Goal: Download file/media

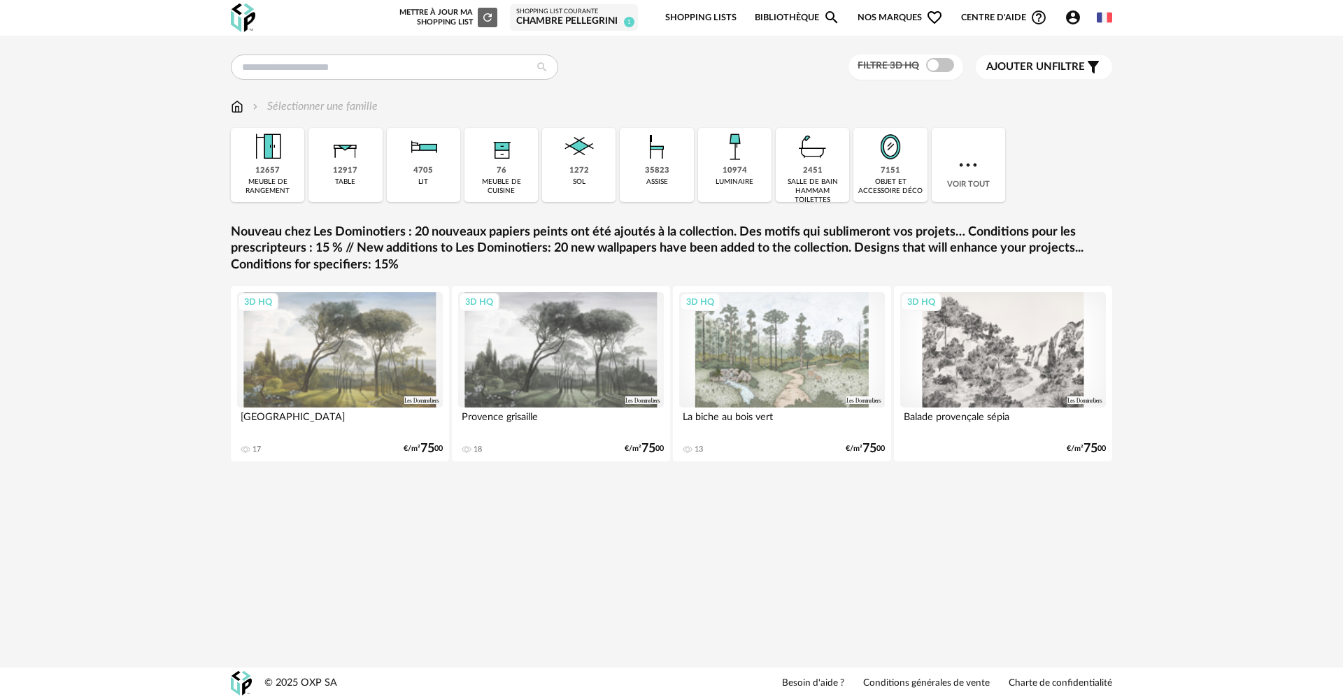
click at [558, 15] on div "Chambre PELLEGRINI" at bounding box center [573, 21] width 115 height 13
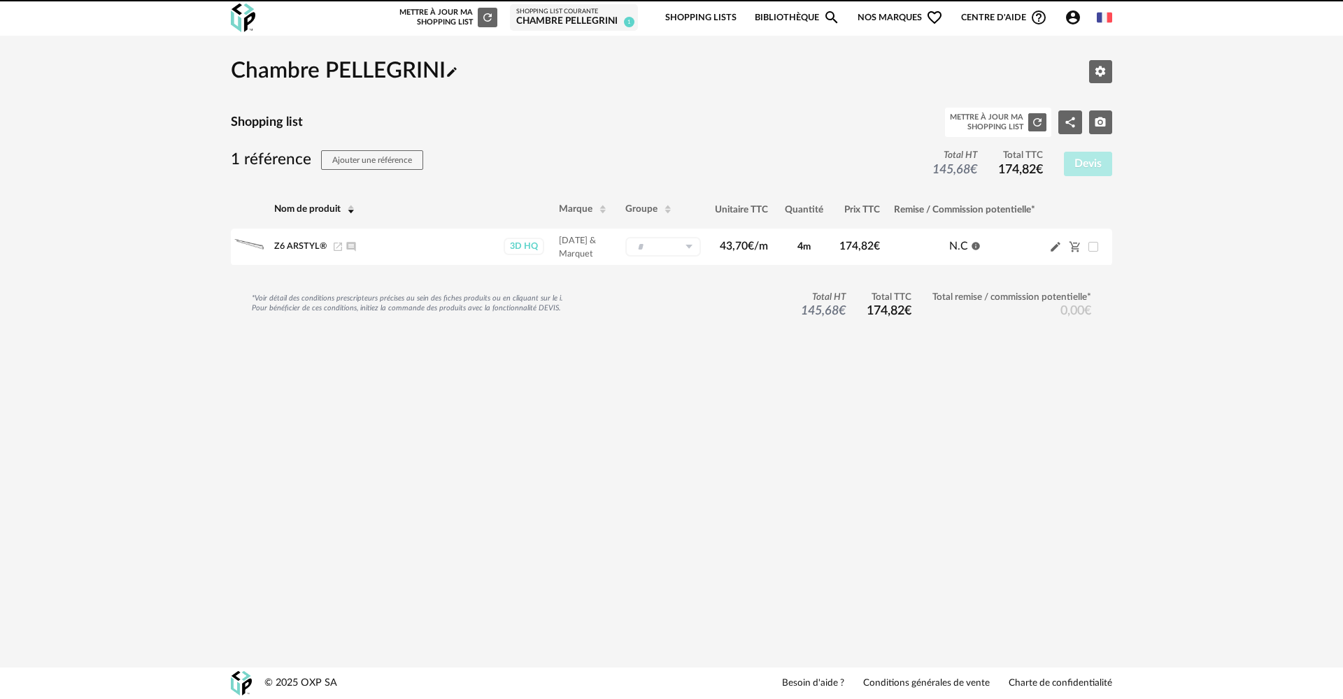
click at [497, 396] on div "Nouvelle shopping list Mettre à jour ma Shopping List Refresh icon Shopping Lis…" at bounding box center [671, 349] width 1343 height 699
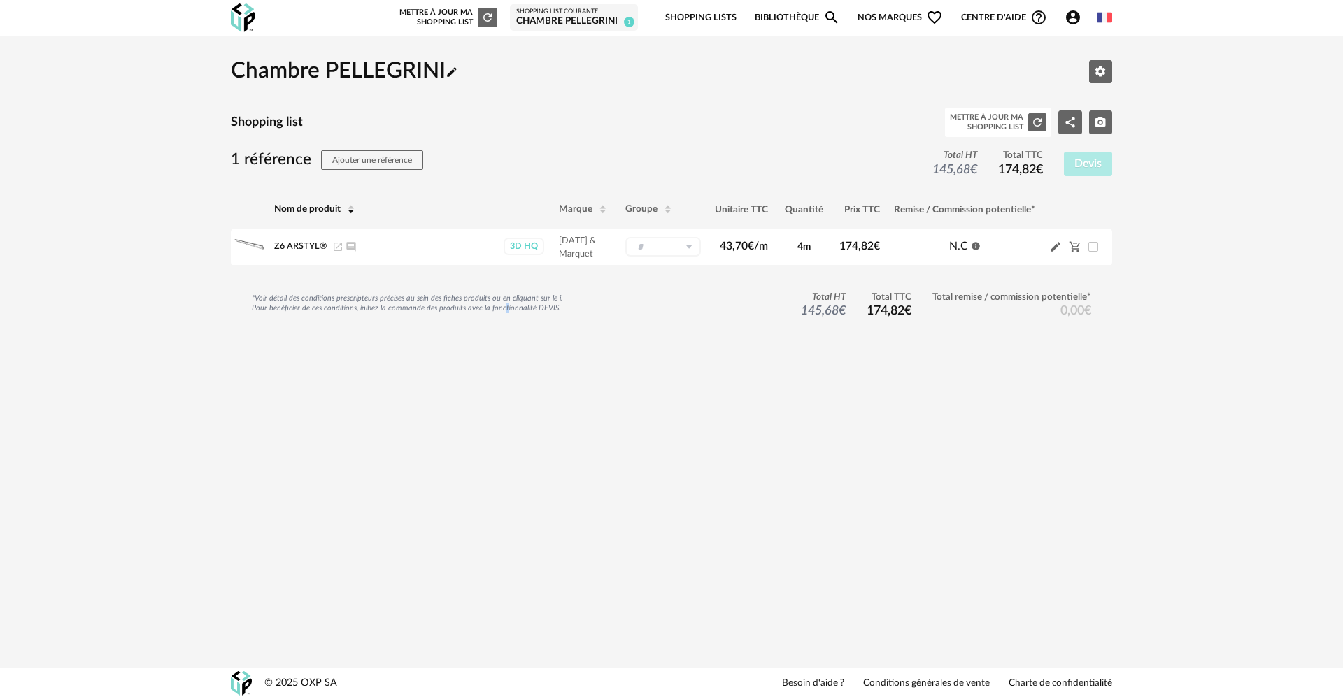
click at [826, 15] on icon "Magnify icon" at bounding box center [831, 17] width 13 height 13
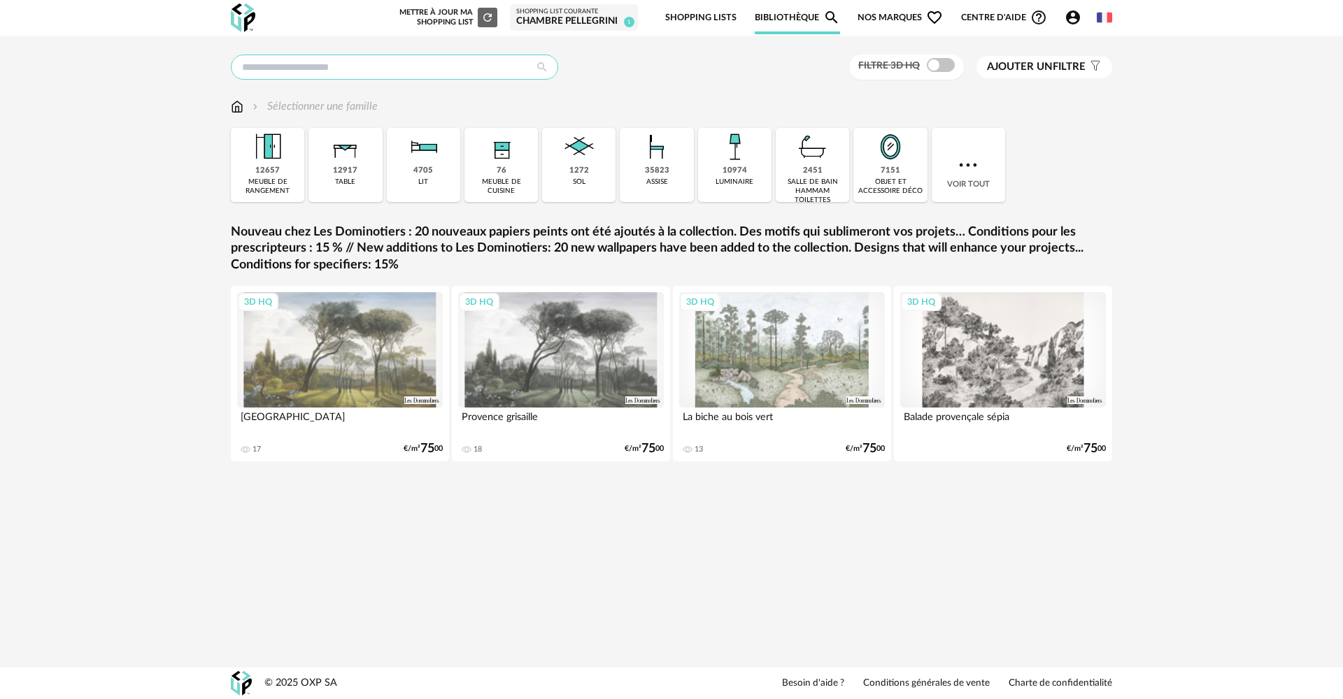
click at [383, 71] on input "text" at bounding box center [394, 67] width 327 height 25
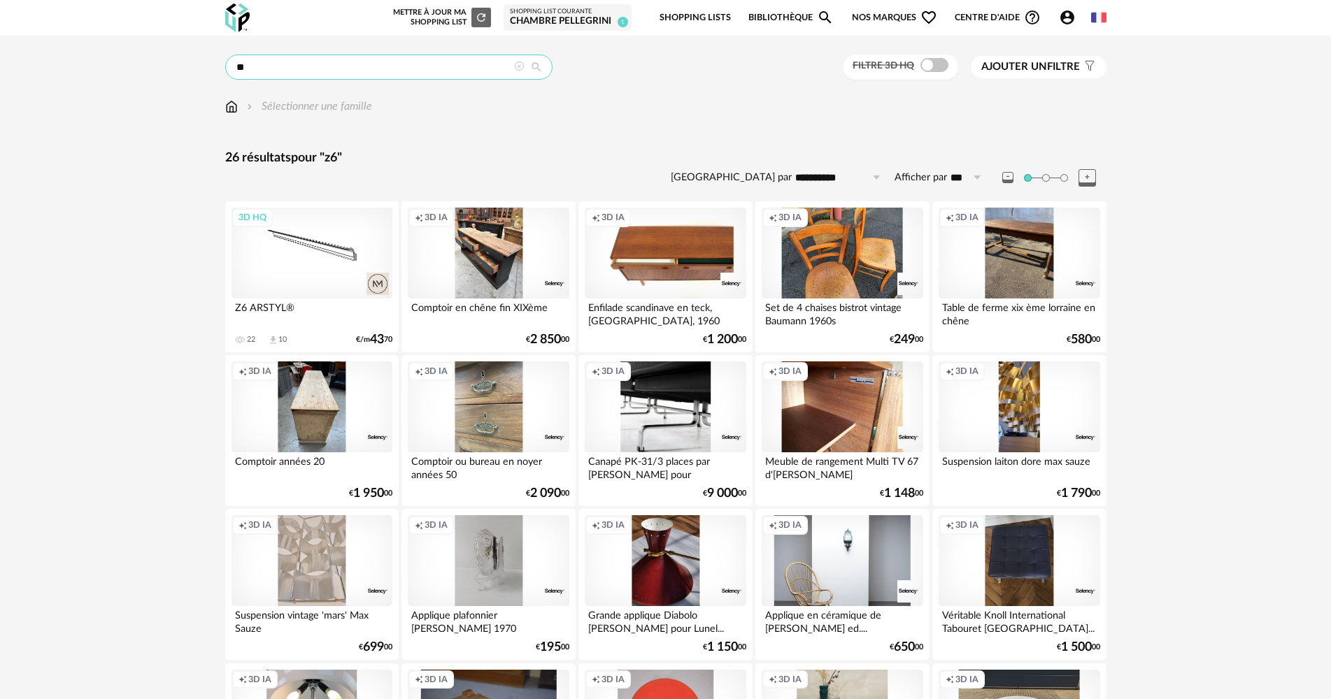
click at [339, 70] on input "**" at bounding box center [388, 67] width 327 height 25
type input "*"
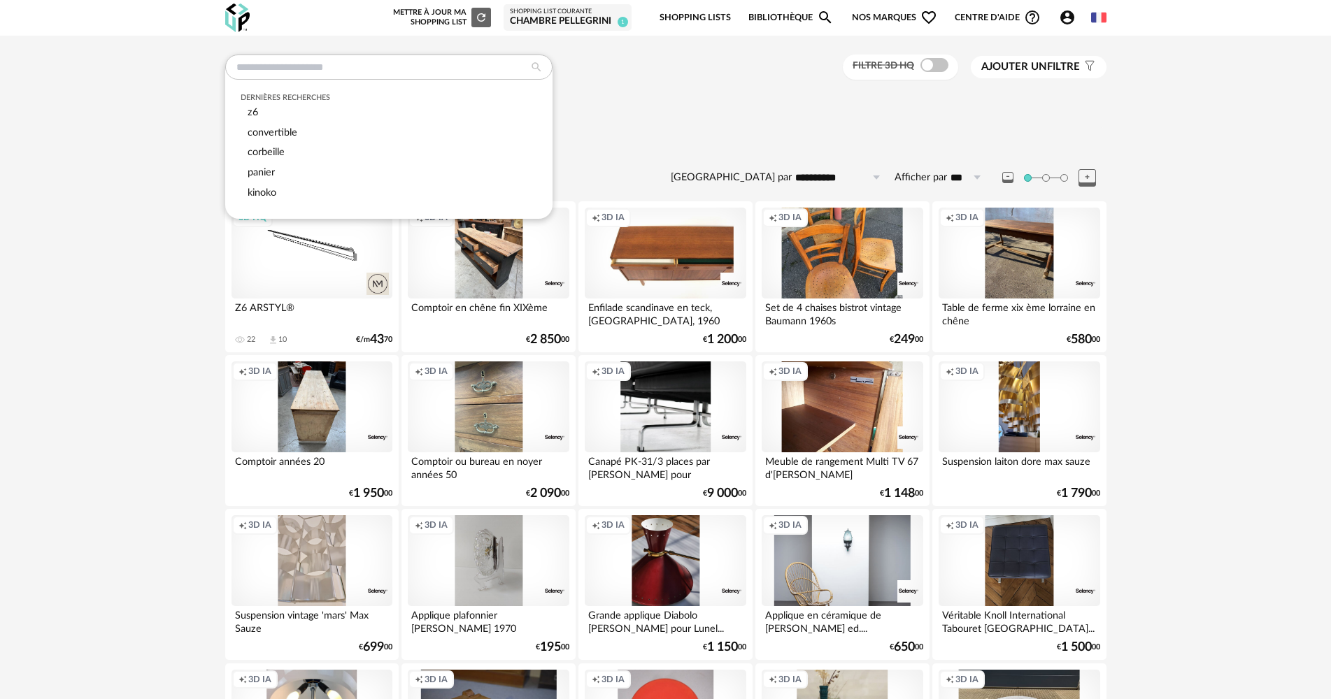
click at [636, 128] on div "Sélectionner une famille" at bounding box center [665, 113] width 881 height 29
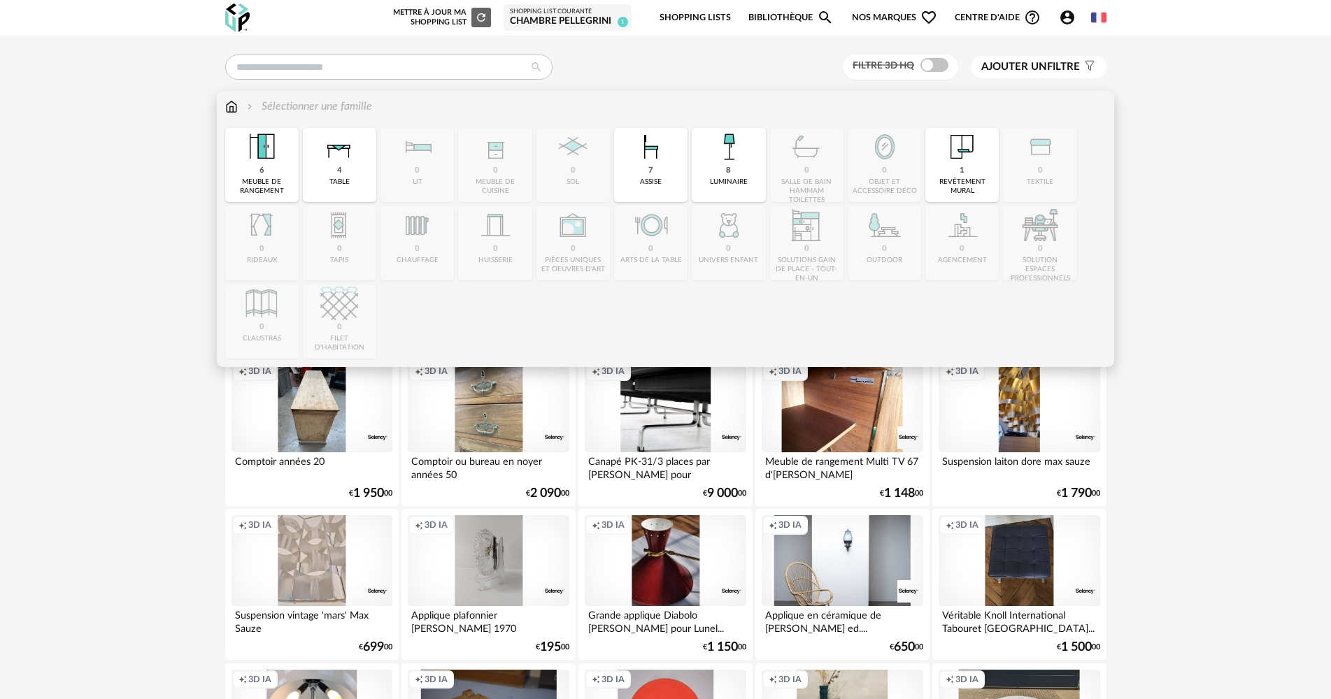
click at [229, 110] on img at bounding box center [231, 107] width 13 height 16
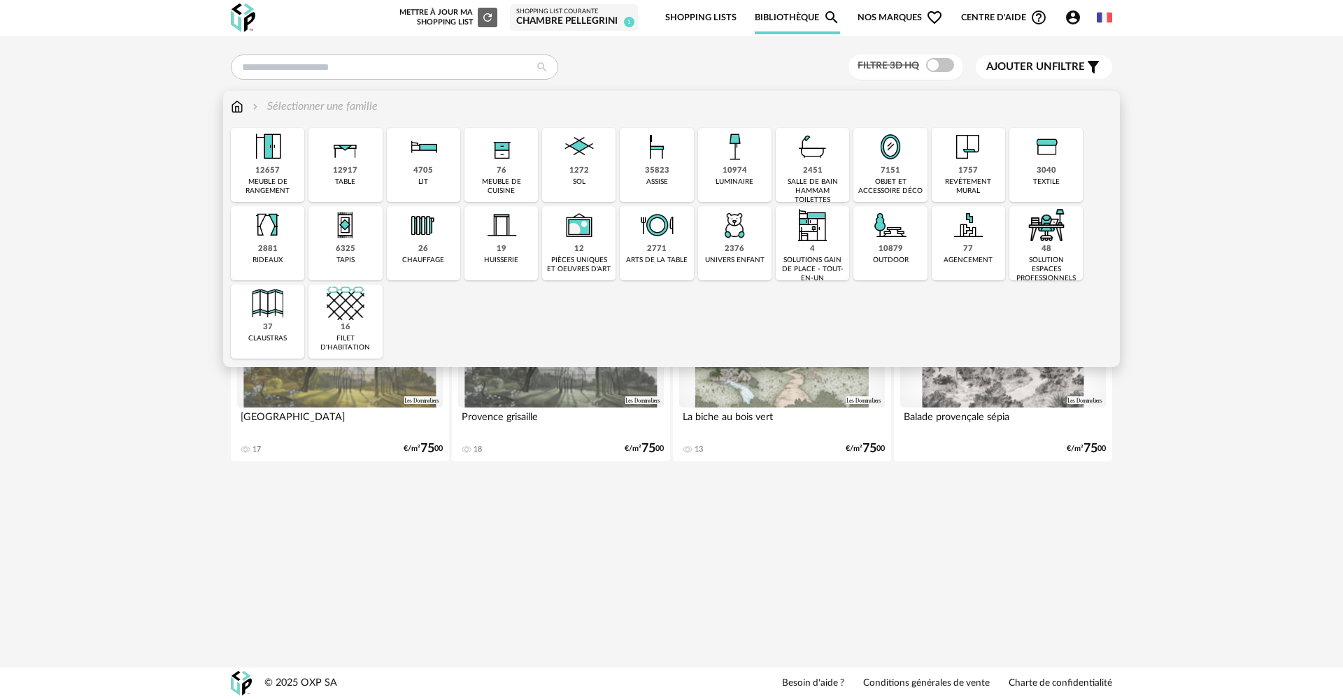
click at [970, 176] on div "1757" at bounding box center [968, 171] width 20 height 10
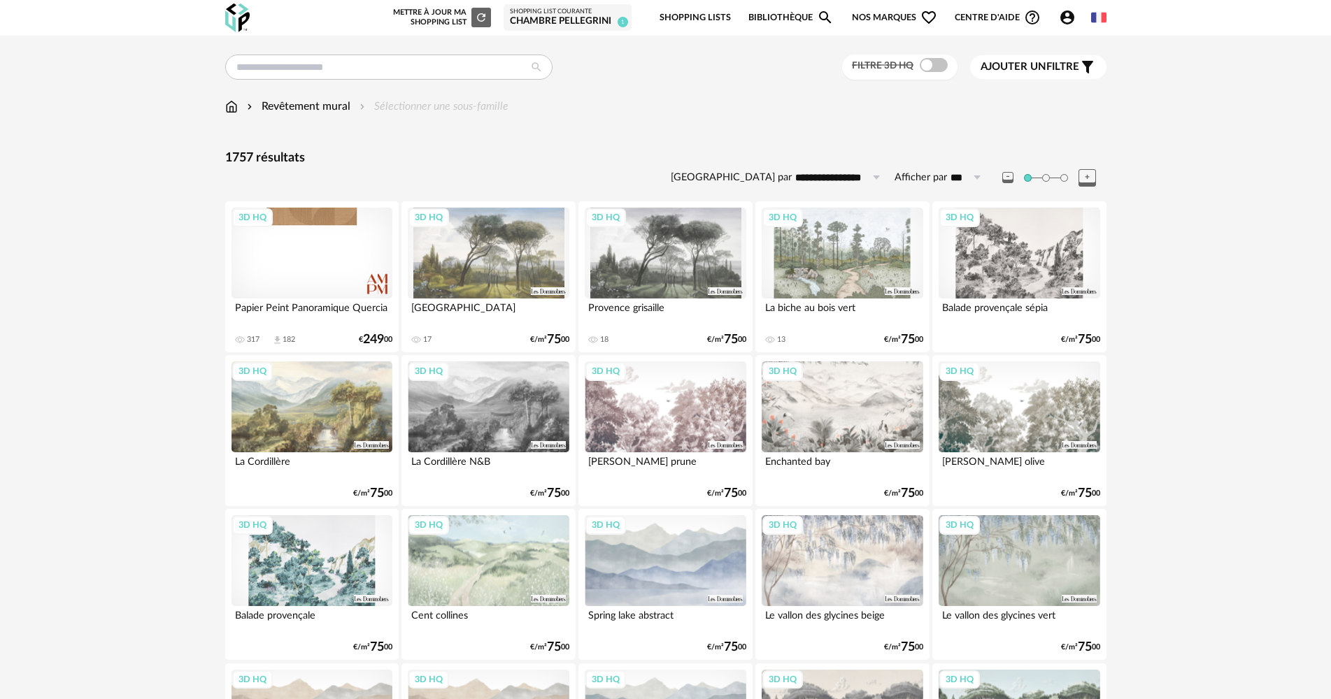
click at [1055, 64] on span "Ajouter un filtre" at bounding box center [1030, 67] width 99 height 14
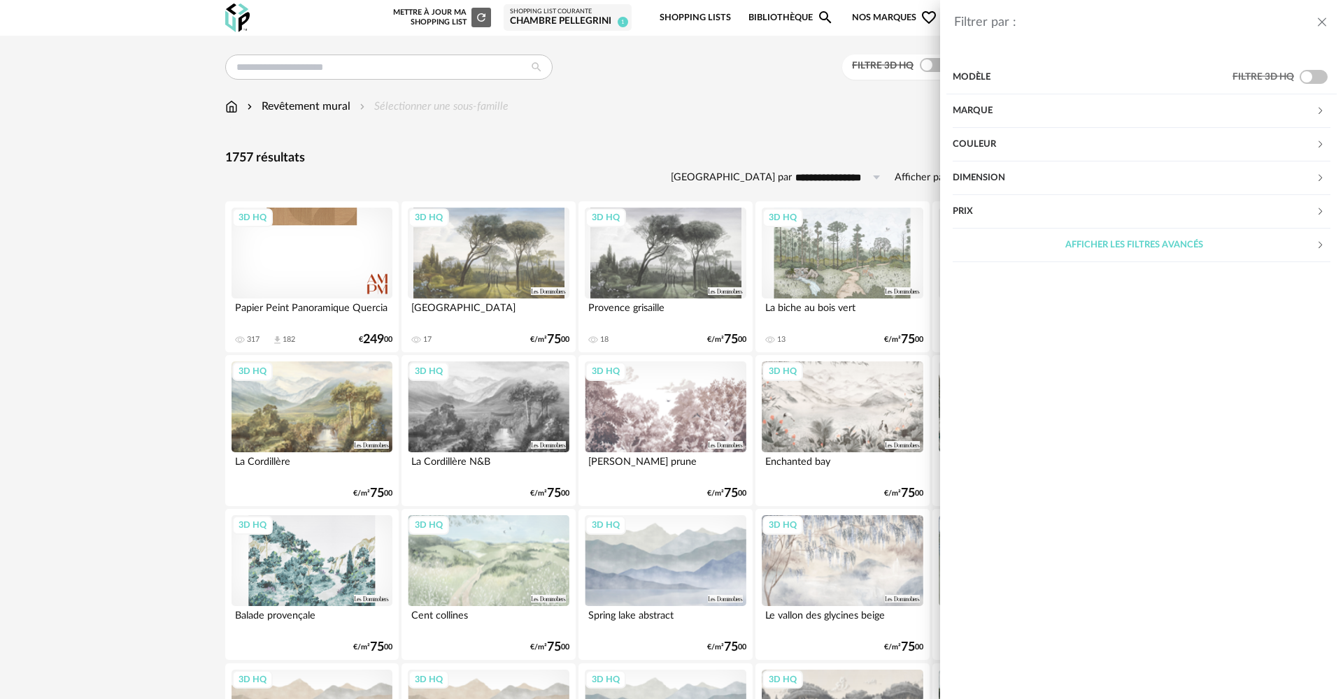
click at [1147, 104] on div "Marque" at bounding box center [1134, 111] width 363 height 34
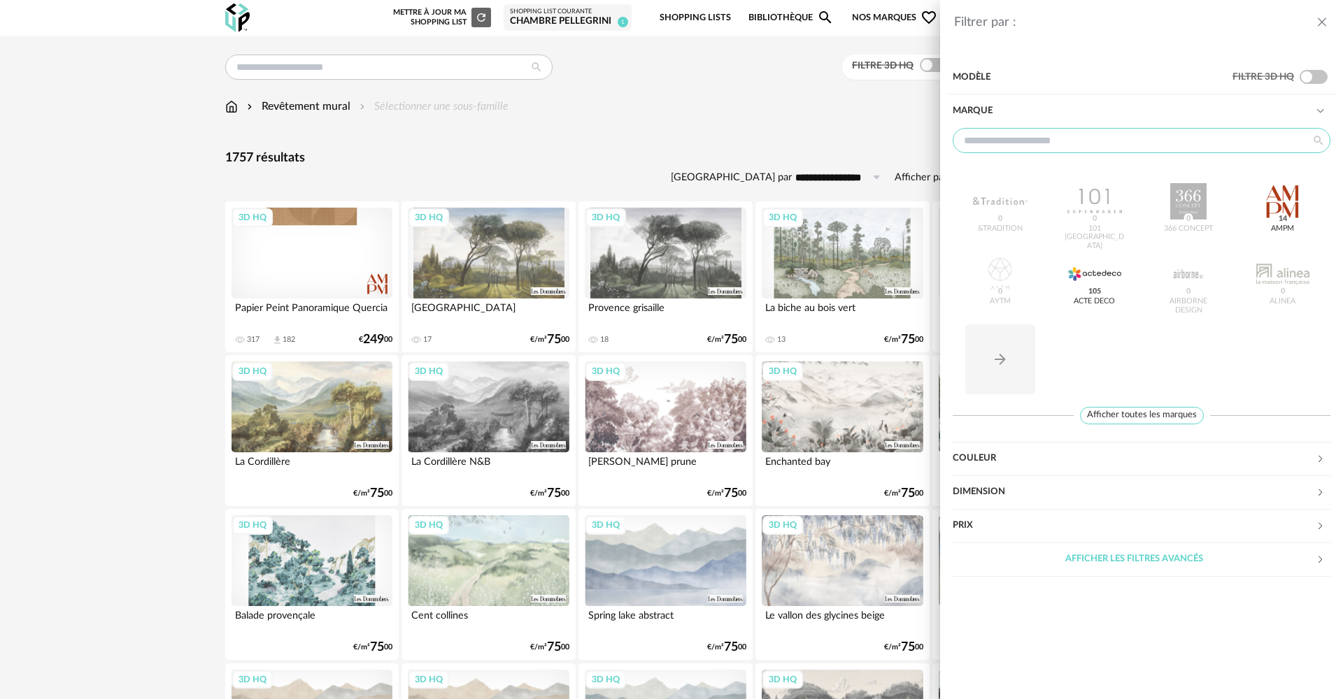
click at [1203, 143] on input "text" at bounding box center [1142, 140] width 378 height 25
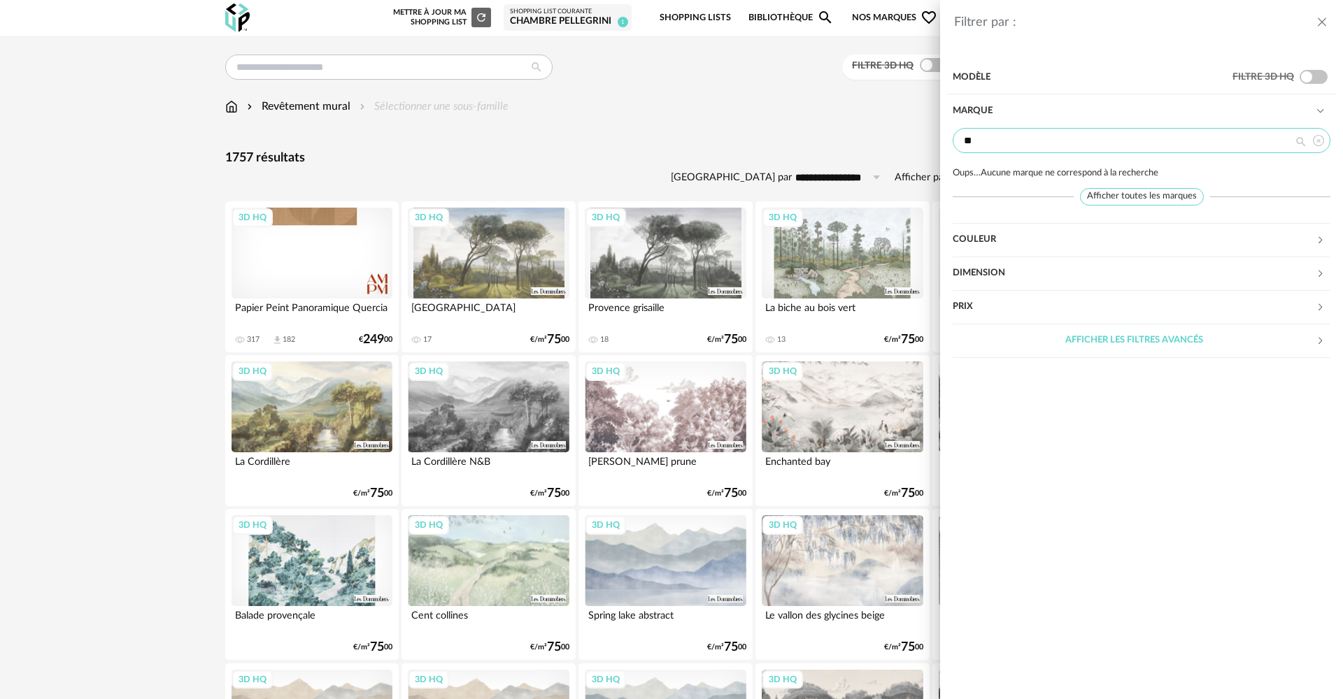
type input "*"
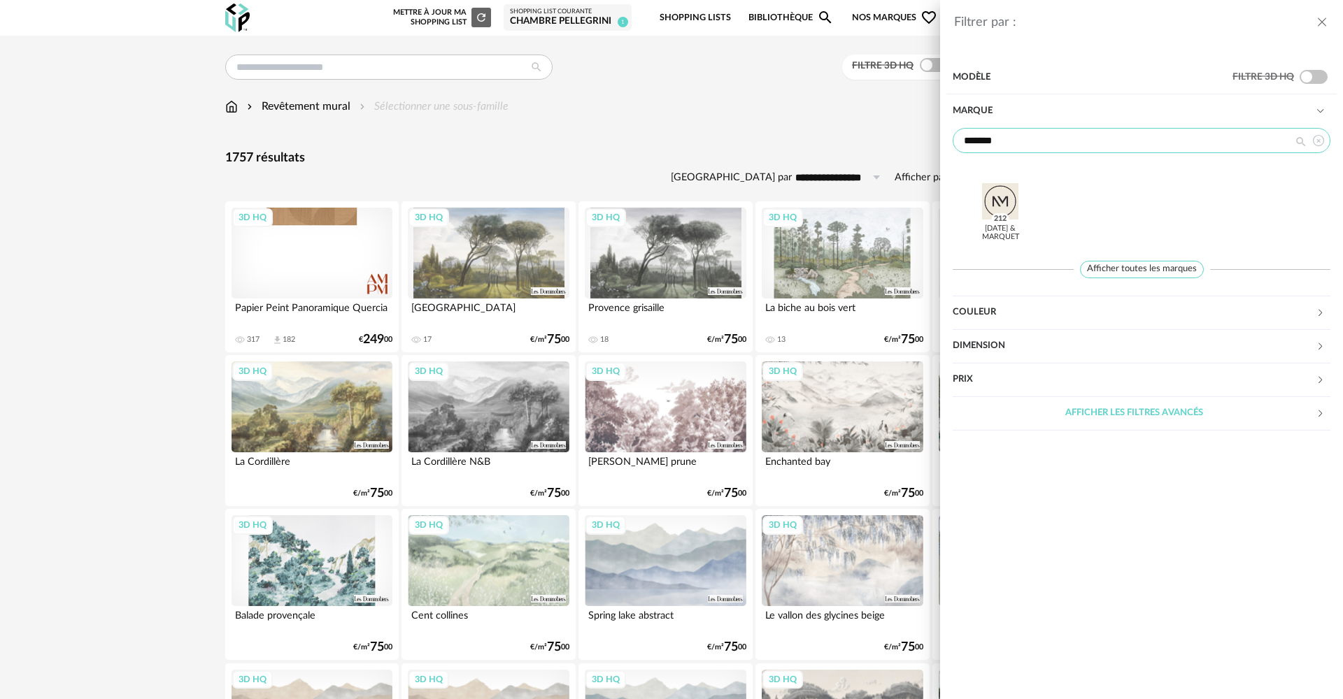
type input "*******"
click at [991, 209] on div at bounding box center [1000, 201] width 55 height 36
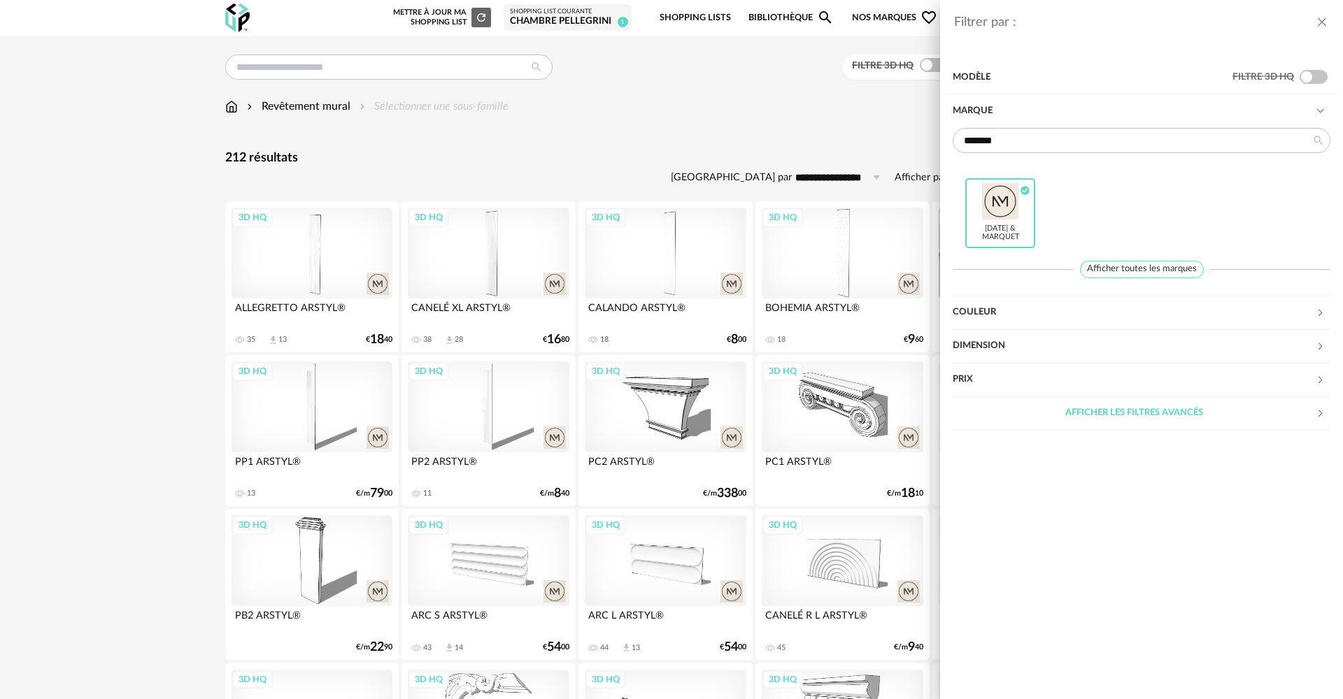
click at [1327, 15] on icon "close drawer" at bounding box center [1322, 22] width 14 height 14
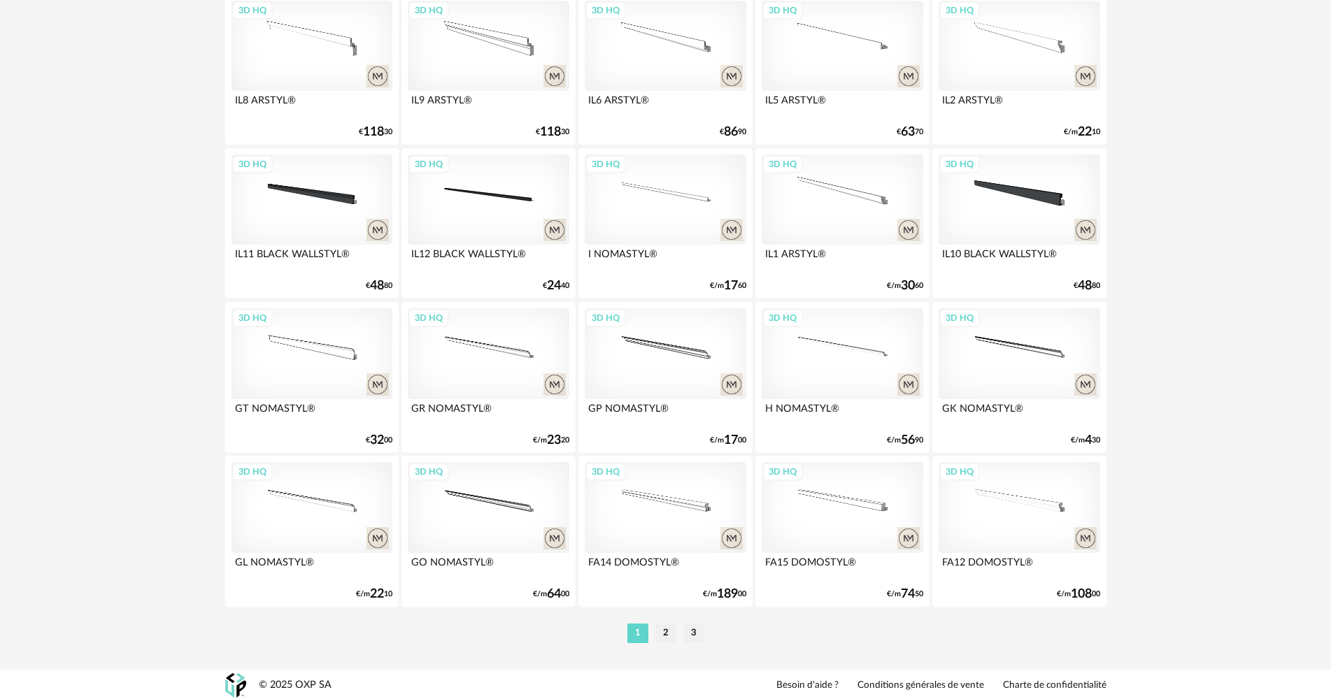
scroll to position [2672, 0]
click at [673, 634] on li "2" at bounding box center [665, 632] width 21 height 20
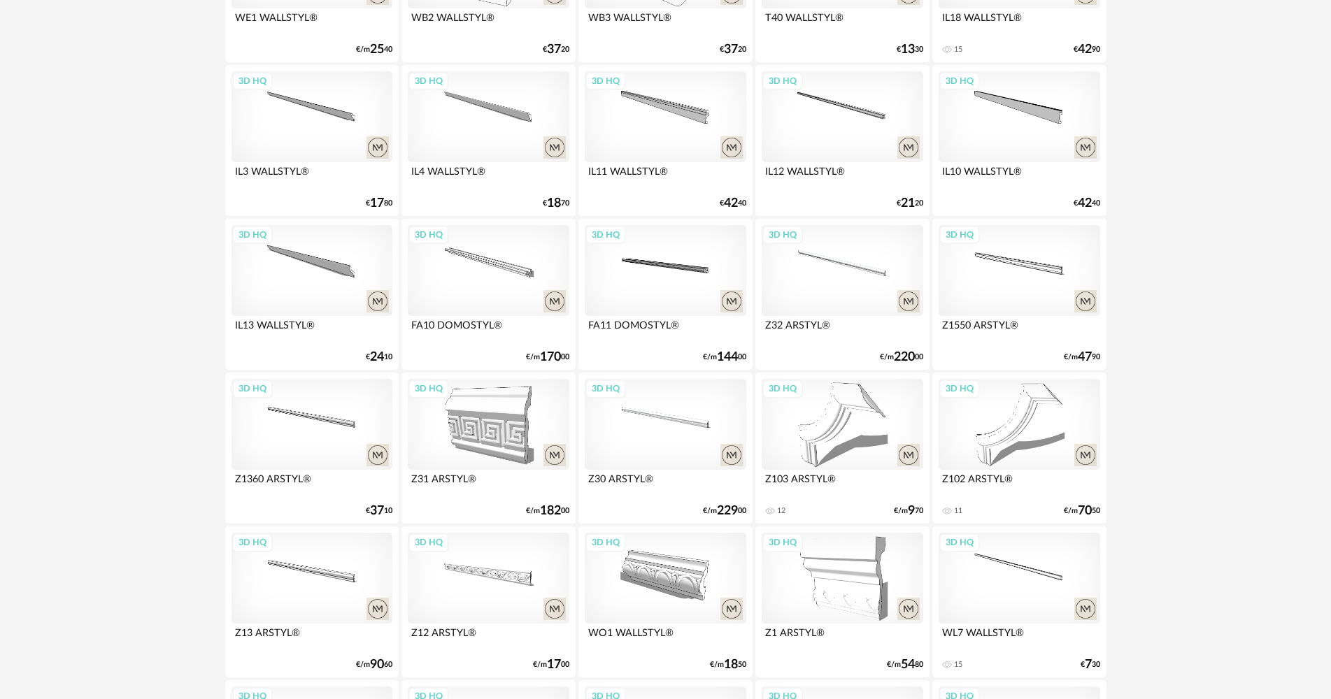
scroll to position [1399, 0]
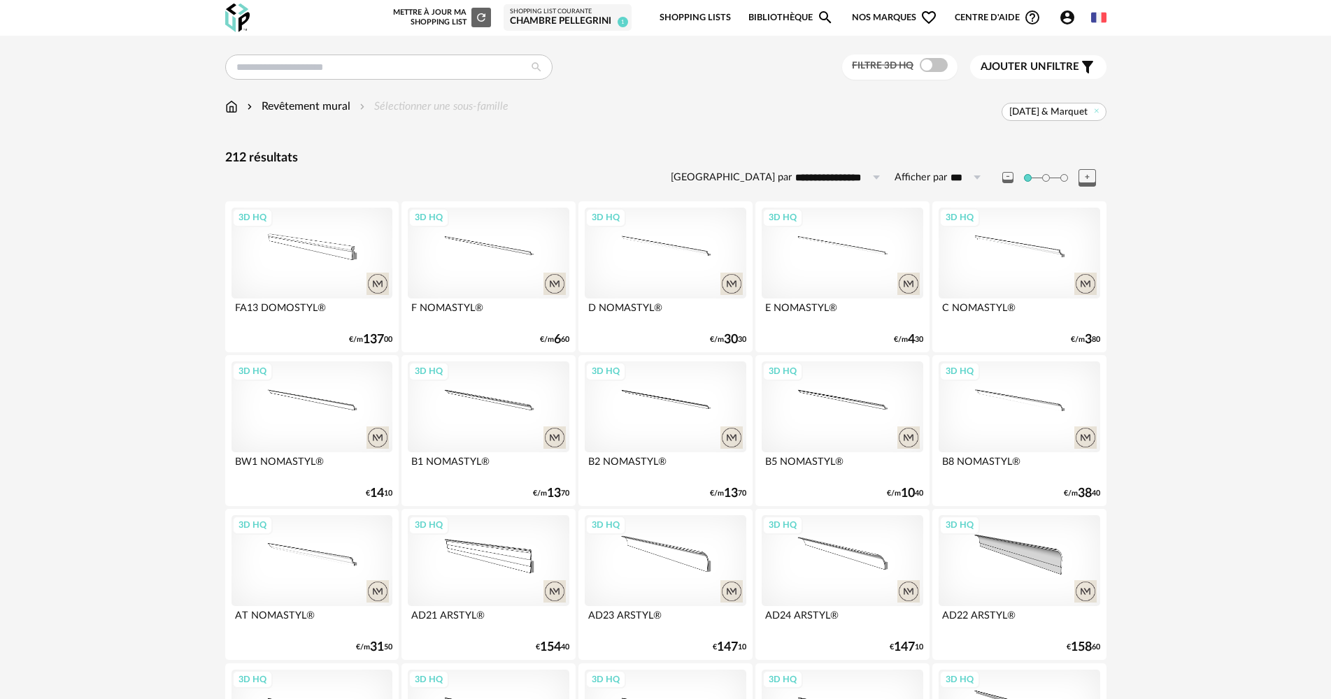
click at [548, 26] on div "Chambre PELLEGRINI" at bounding box center [567, 21] width 115 height 13
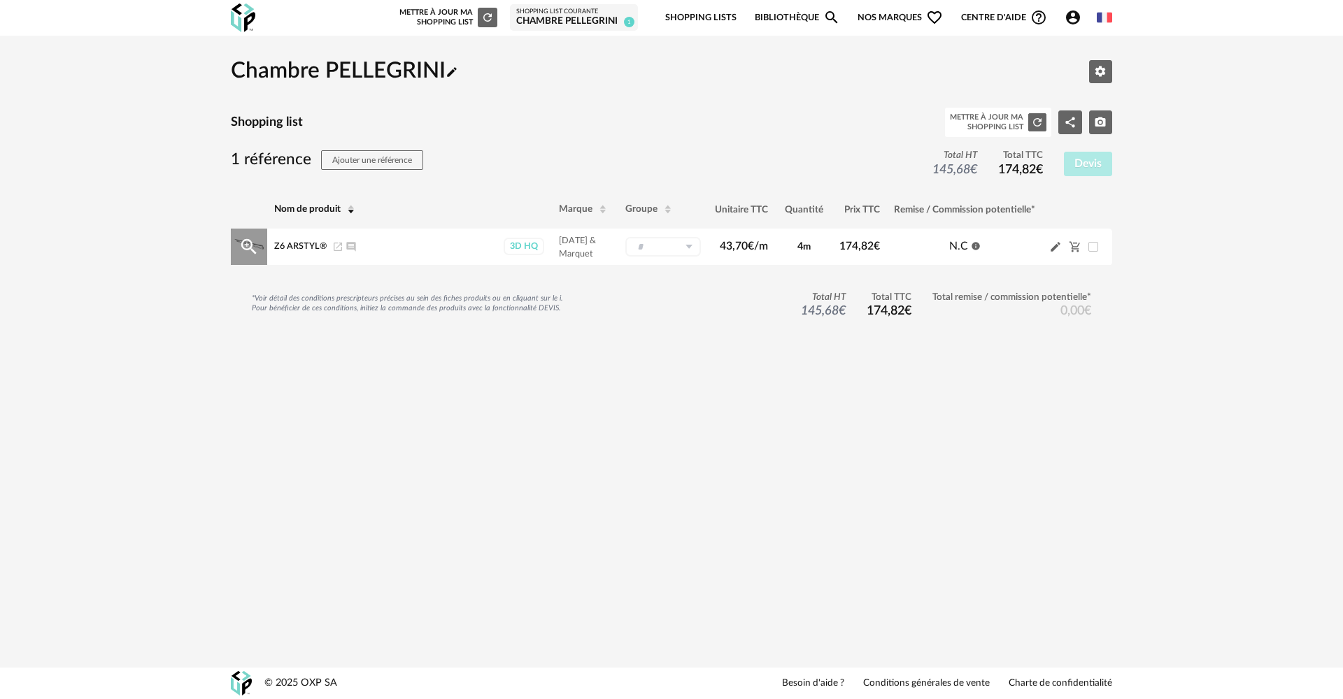
click at [529, 243] on div "3D HQ" at bounding box center [524, 246] width 41 height 17
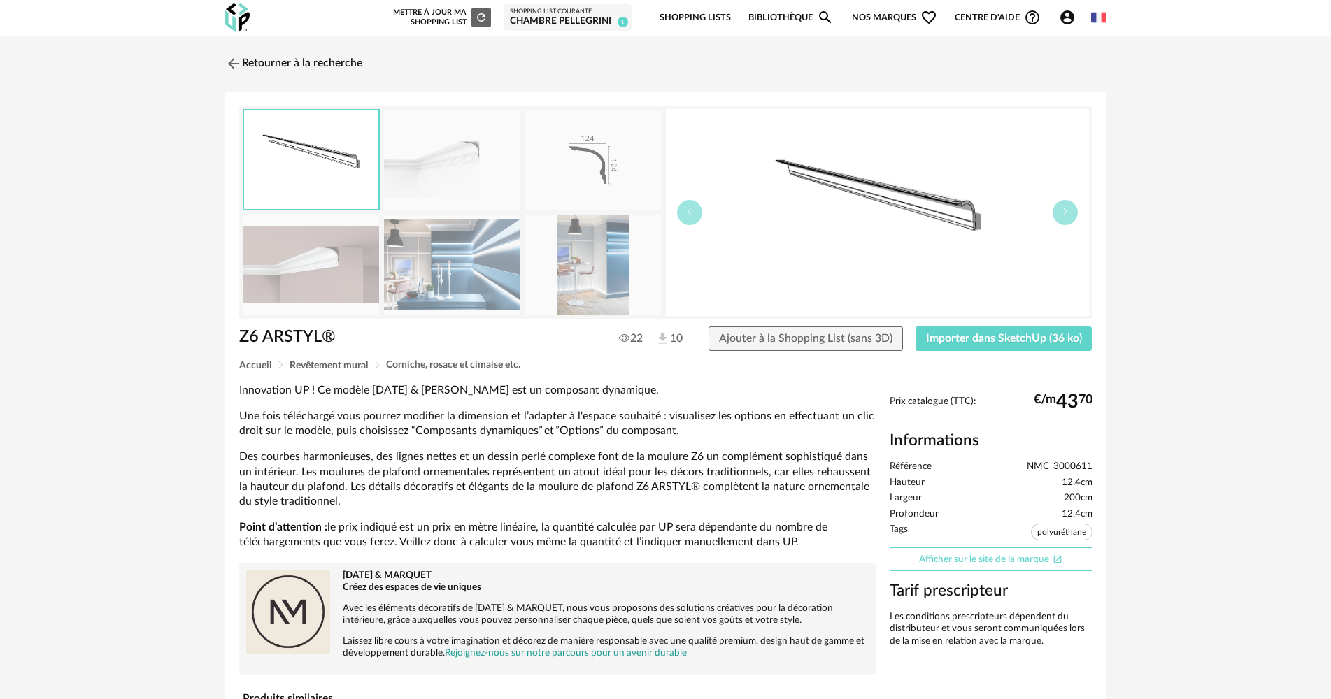
click at [985, 559] on link "Afficher sur le site de la marque Open In New icon" at bounding box center [991, 560] width 203 height 24
click at [308, 64] on link "Retourner à la recherche" at bounding box center [290, 63] width 137 height 31
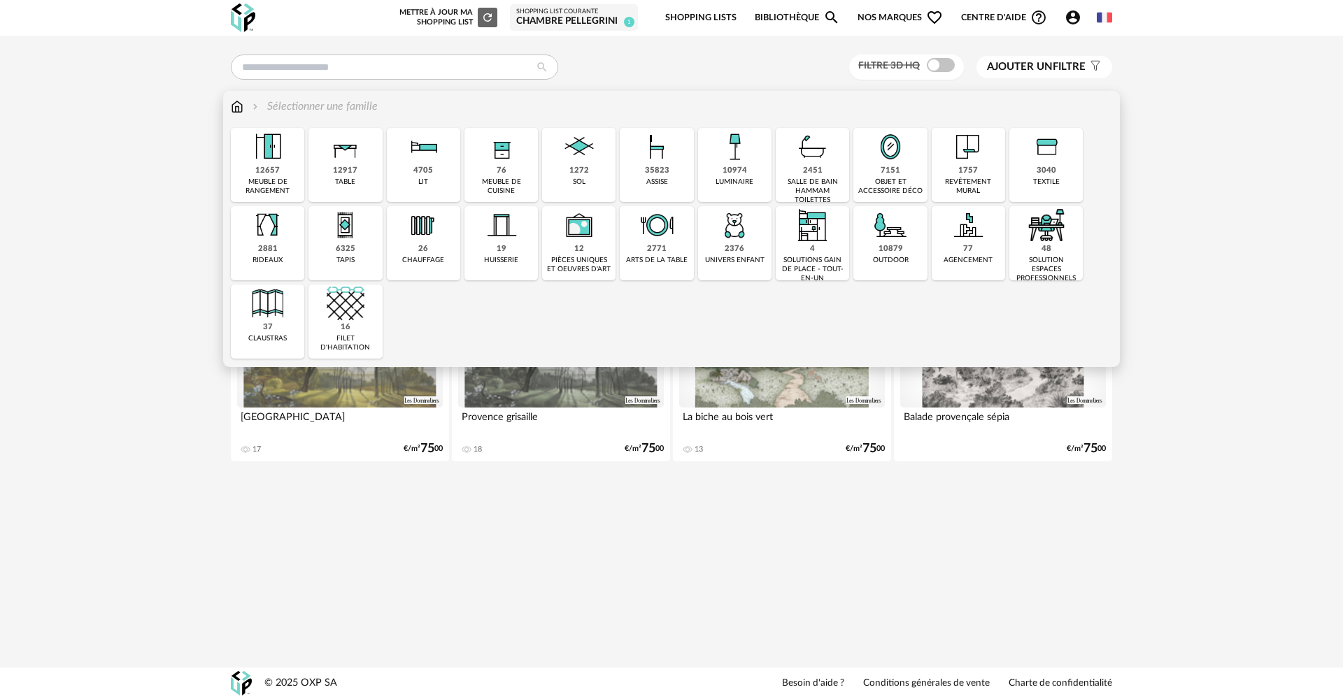
click at [992, 180] on div "revêtement mural" at bounding box center [968, 187] width 65 height 18
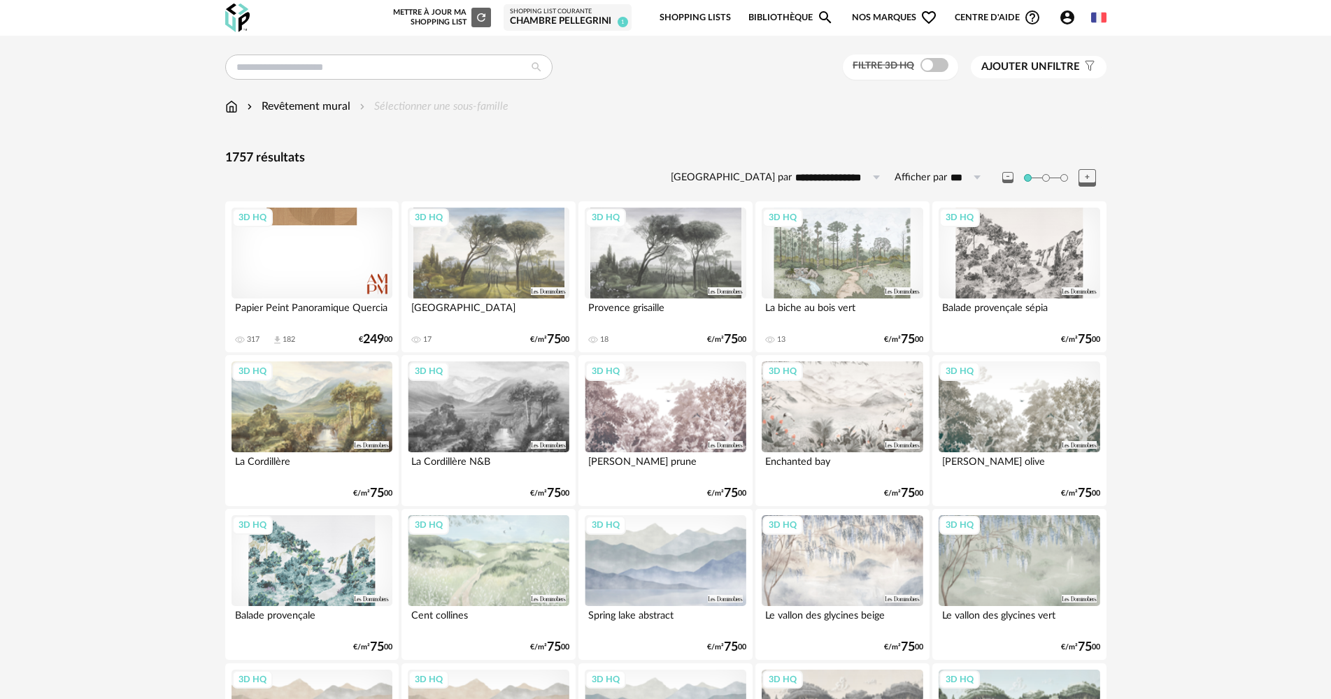
click at [1080, 73] on span "Filter icon" at bounding box center [1088, 67] width 16 height 14
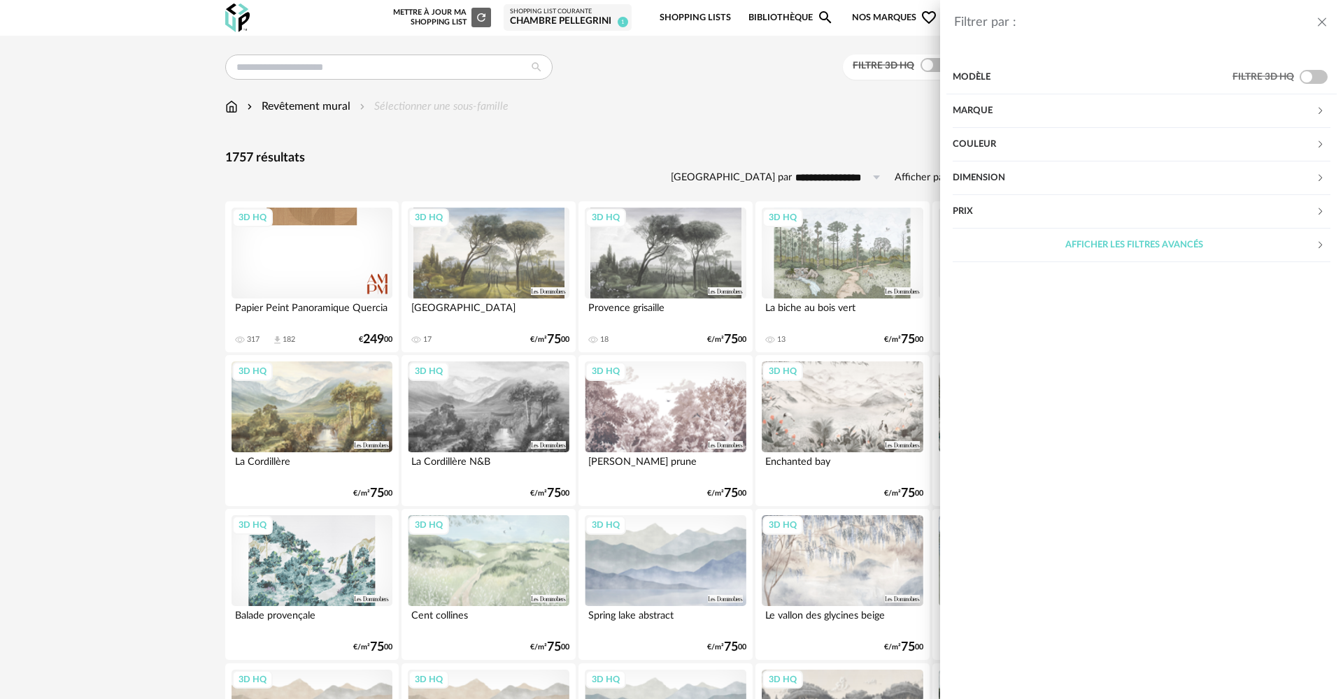
click at [1136, 101] on div "Marque" at bounding box center [1134, 111] width 363 height 34
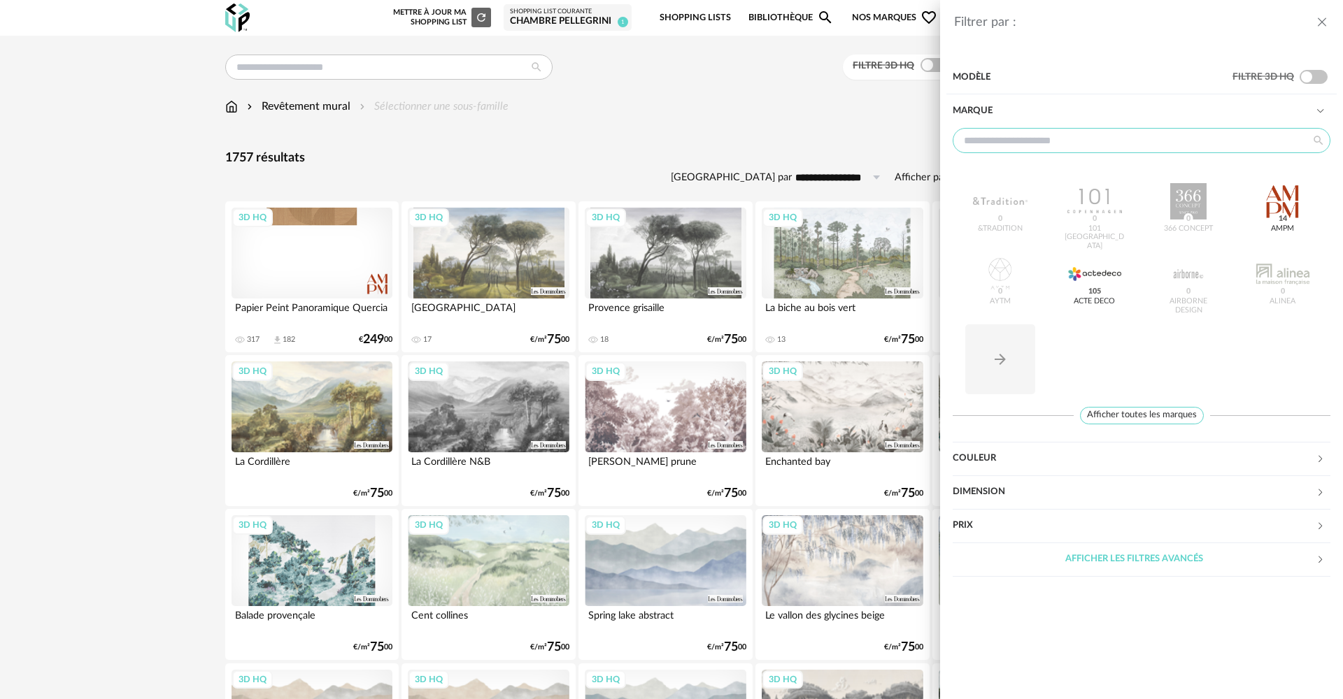
click at [1160, 138] on input "text" at bounding box center [1142, 140] width 378 height 25
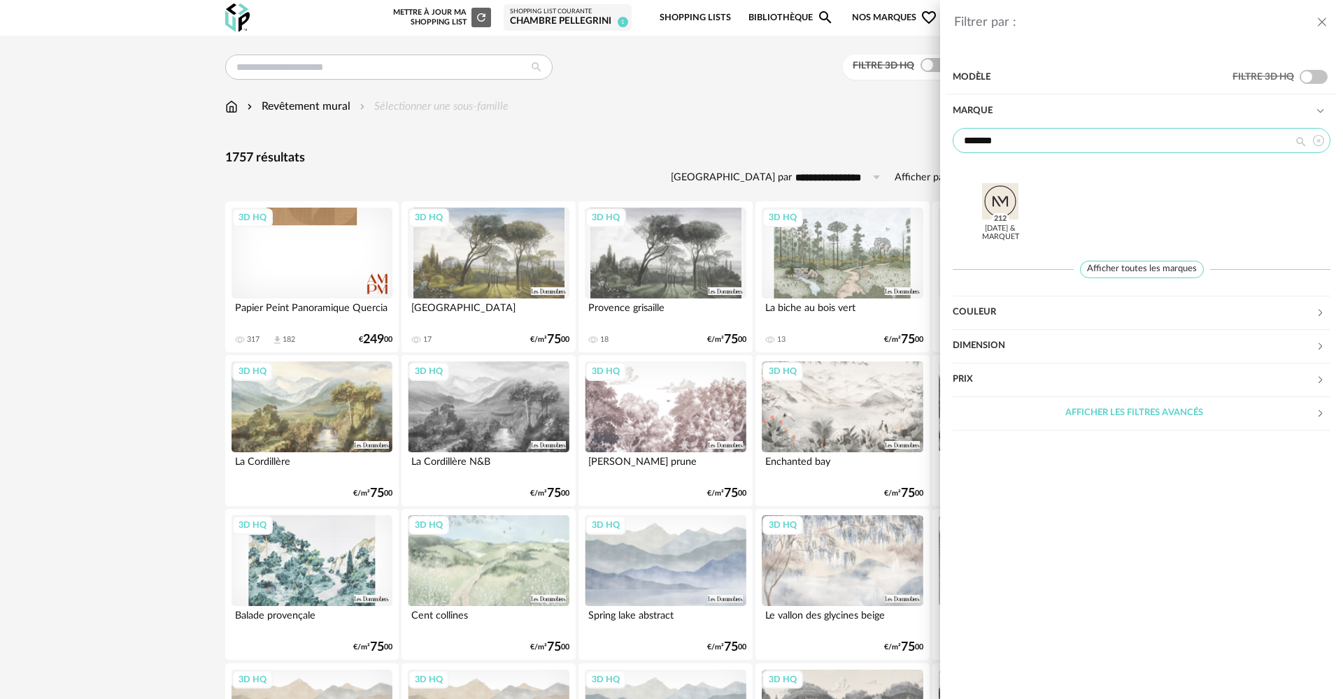
type input "*******"
click at [1008, 207] on div at bounding box center [1000, 201] width 55 height 36
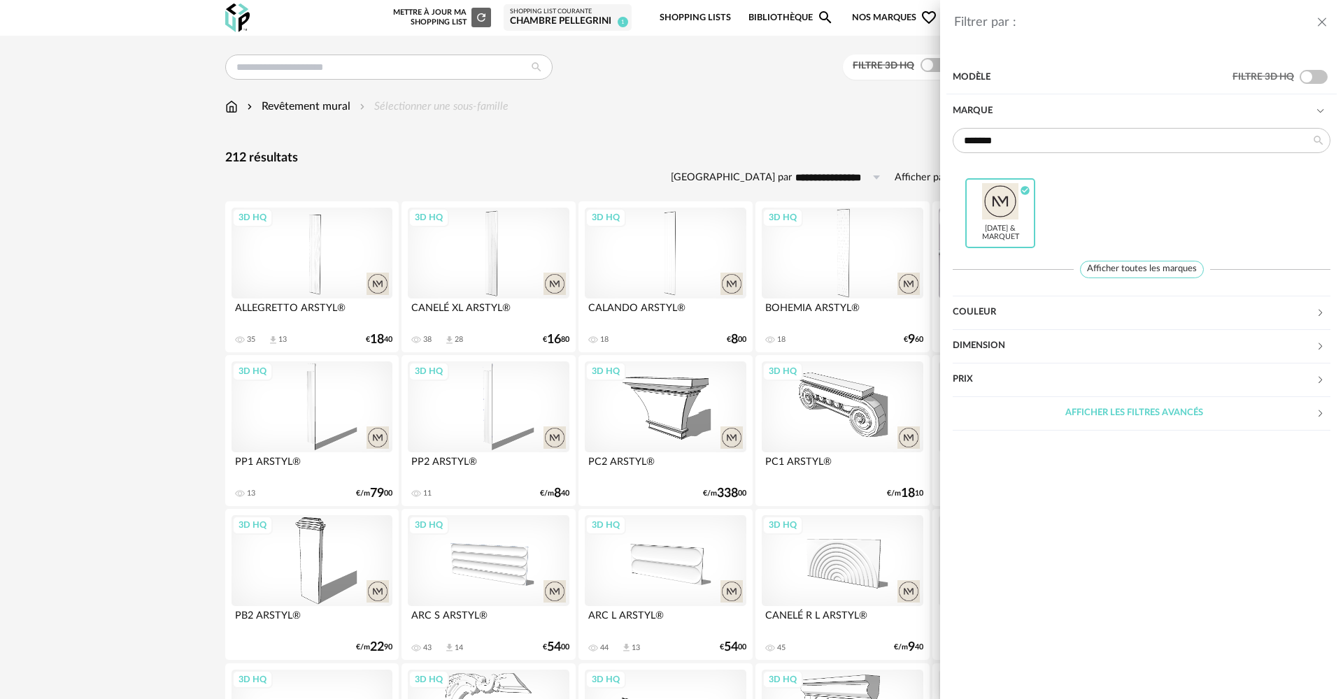
click at [113, 259] on div "Filtrer par : Modèle Filtre 3D HQ Marque ******* Noël & Marquet Check Circle ic…" at bounding box center [671, 349] width 1343 height 699
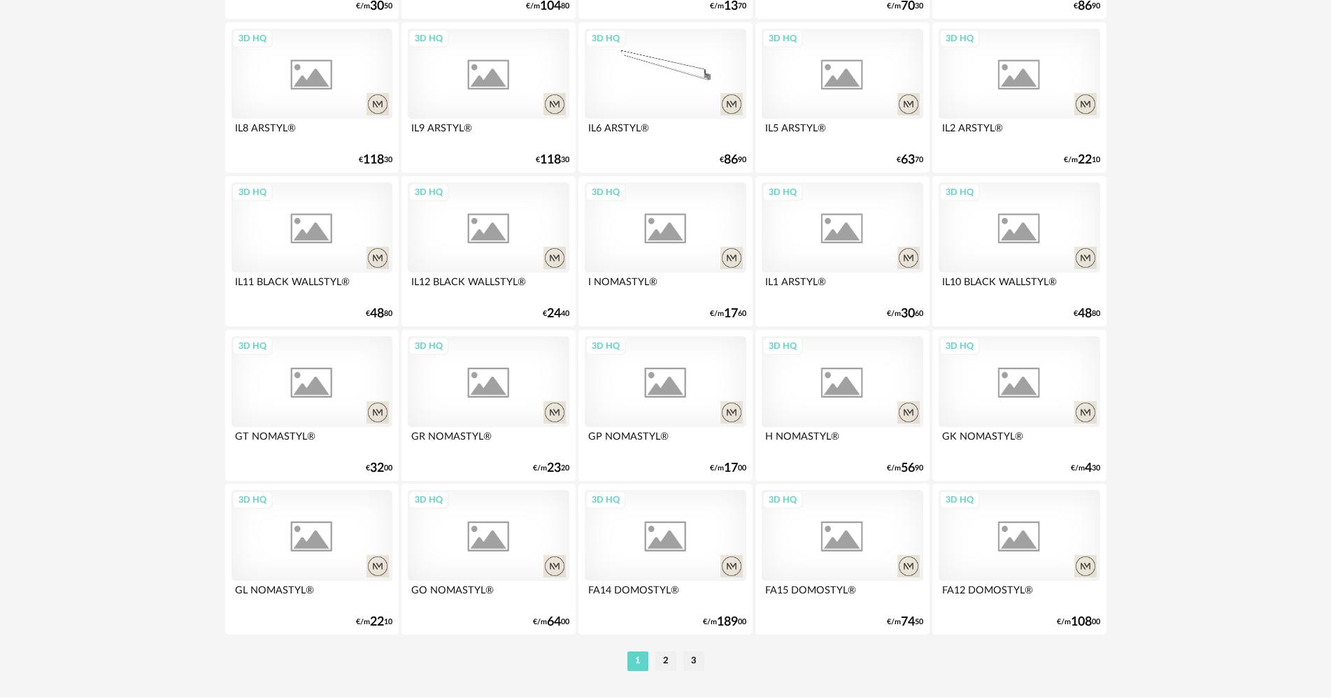
scroll to position [2672, 0]
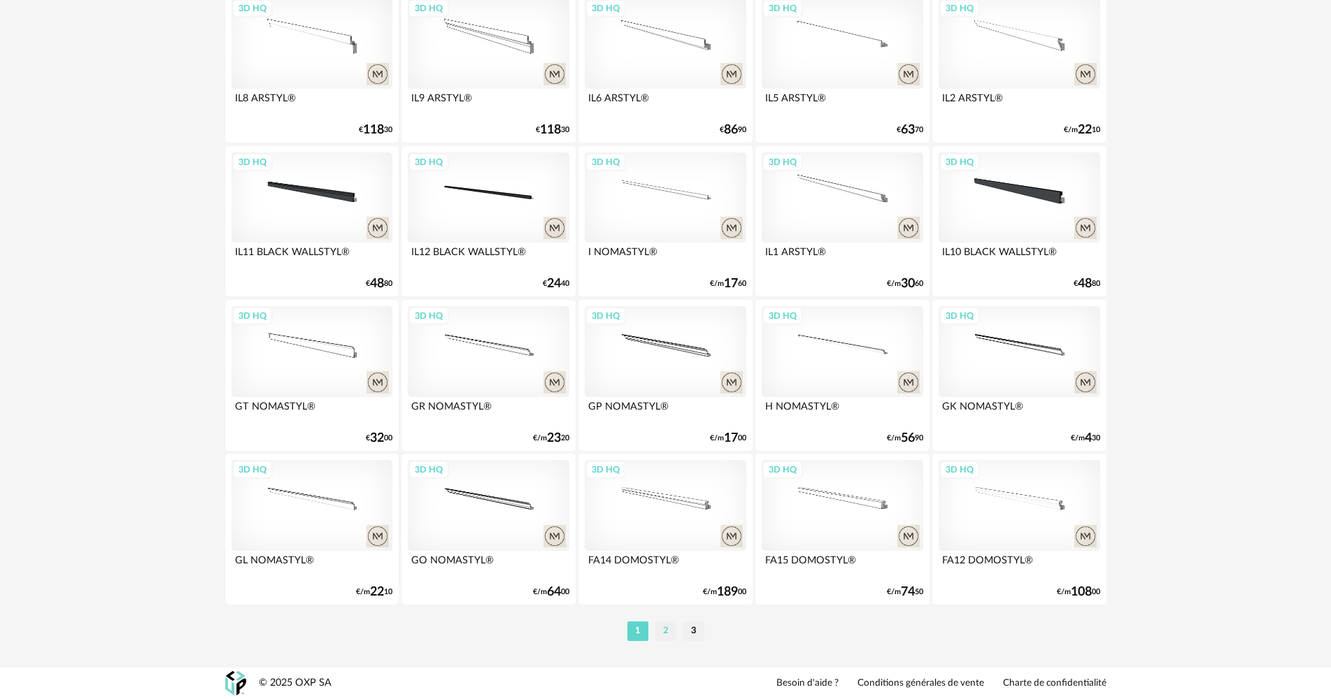
click at [662, 632] on li "2" at bounding box center [665, 632] width 21 height 20
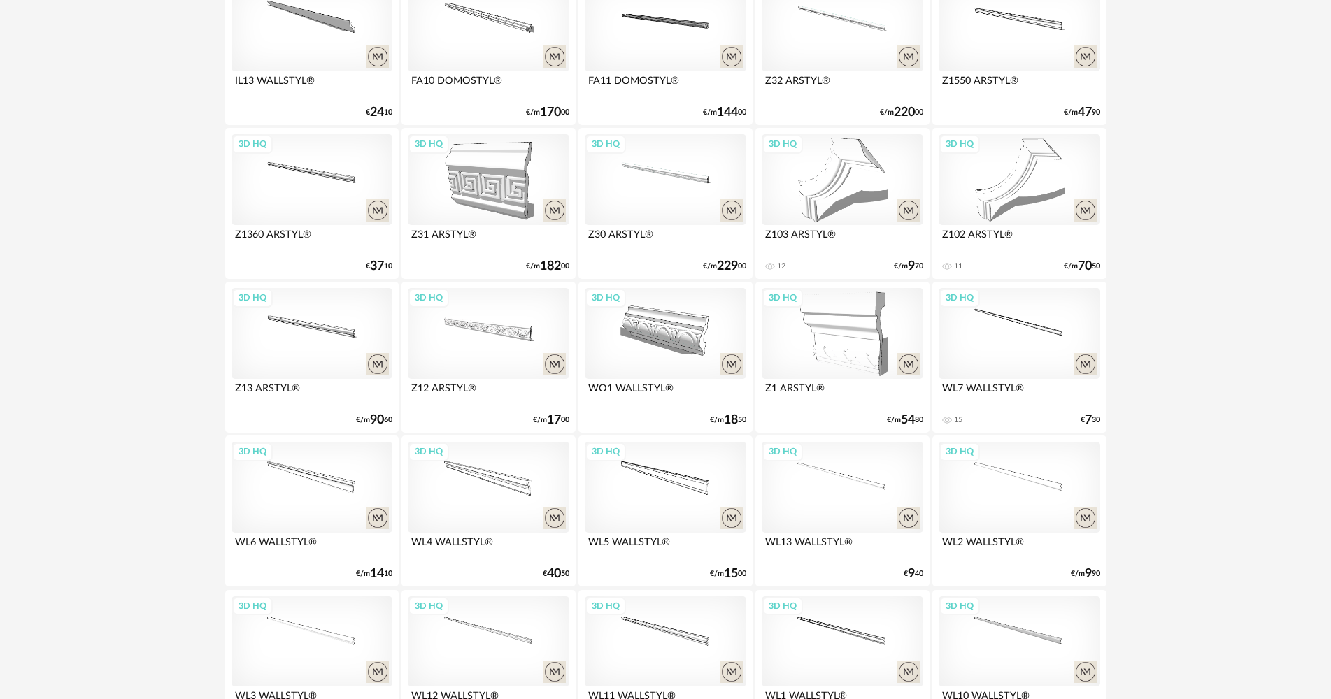
scroll to position [1609, 0]
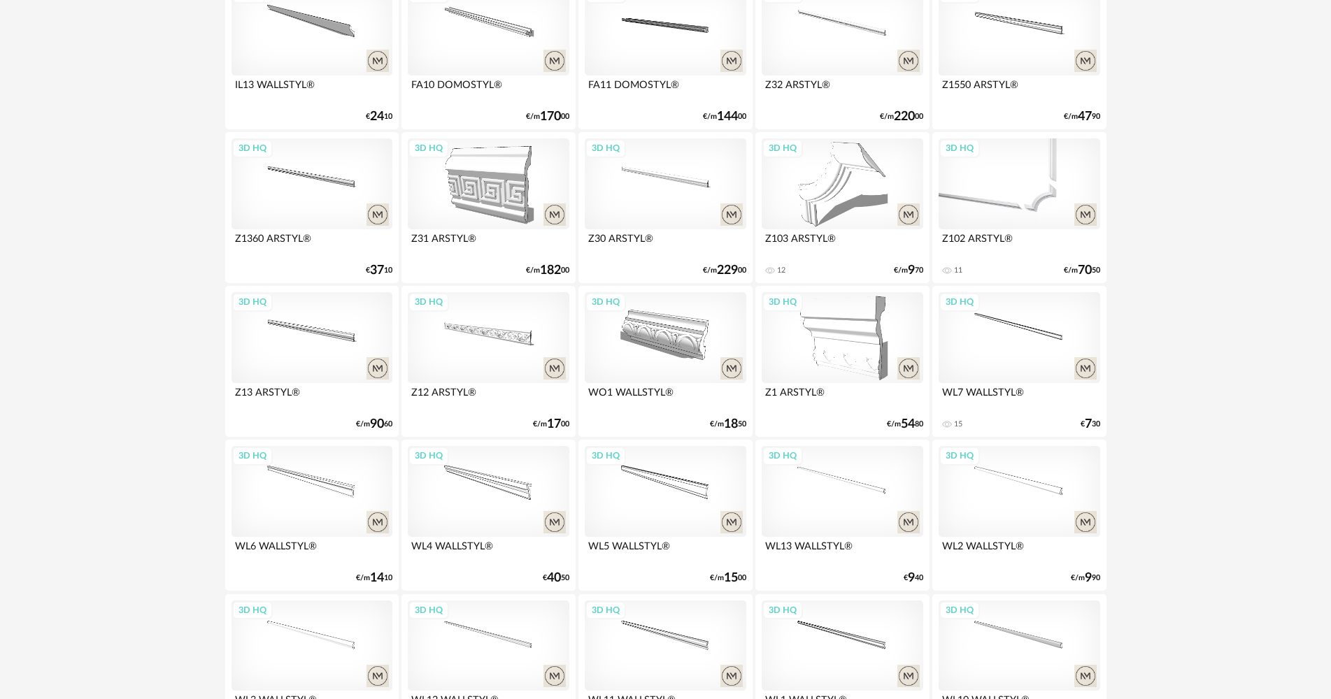
click at [1026, 192] on div "3D HQ" at bounding box center [1019, 183] width 161 height 91
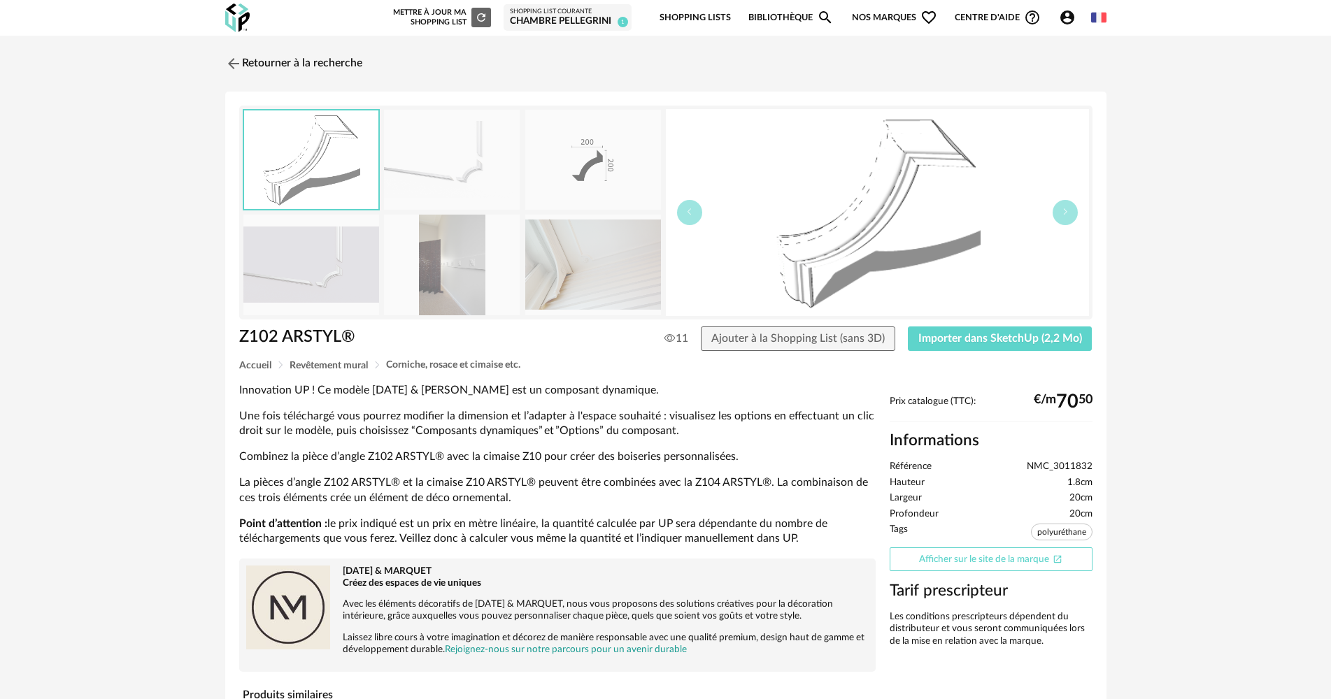
click at [986, 557] on link "Afficher sur le site de la marque Open In New icon" at bounding box center [991, 560] width 203 height 24
click at [1016, 339] on span "Importer dans SketchUp (2,2 Mo)" at bounding box center [1000, 338] width 164 height 11
click at [305, 54] on link "Retourner à la recherche" at bounding box center [290, 63] width 137 height 31
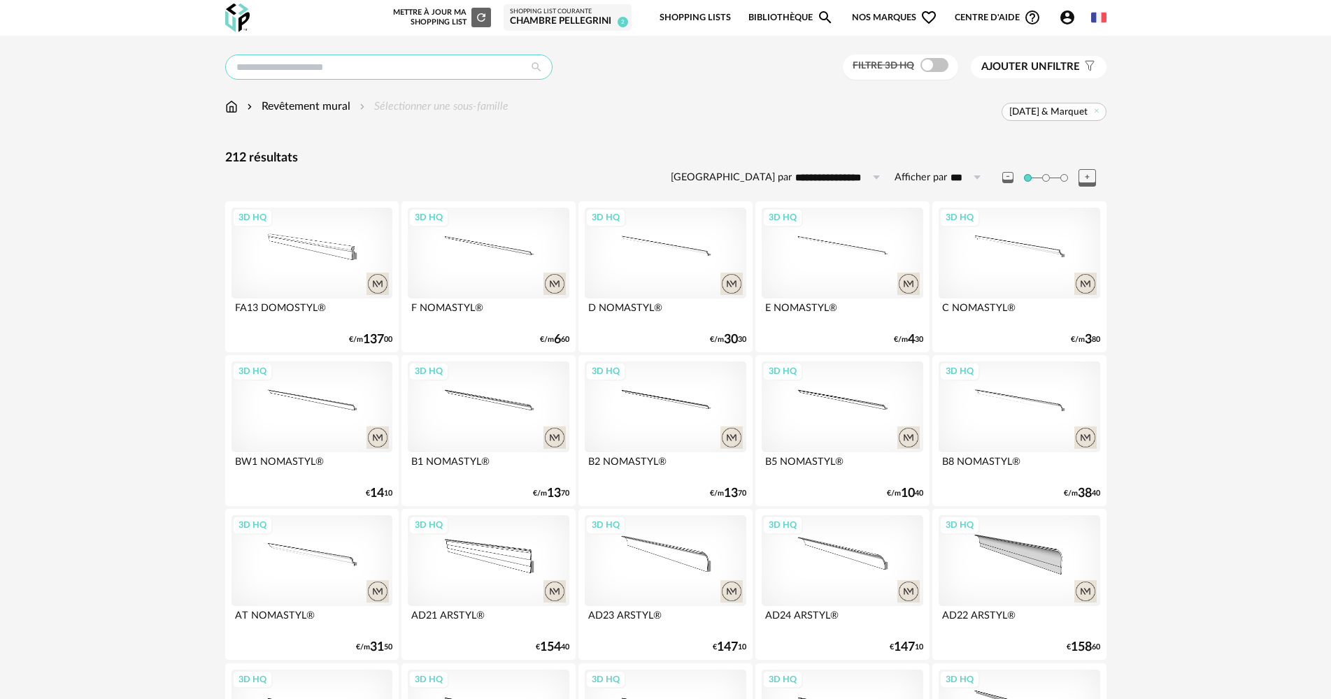
click at [336, 64] on input "text" at bounding box center [388, 67] width 327 height 25
type input "***"
type input "**********"
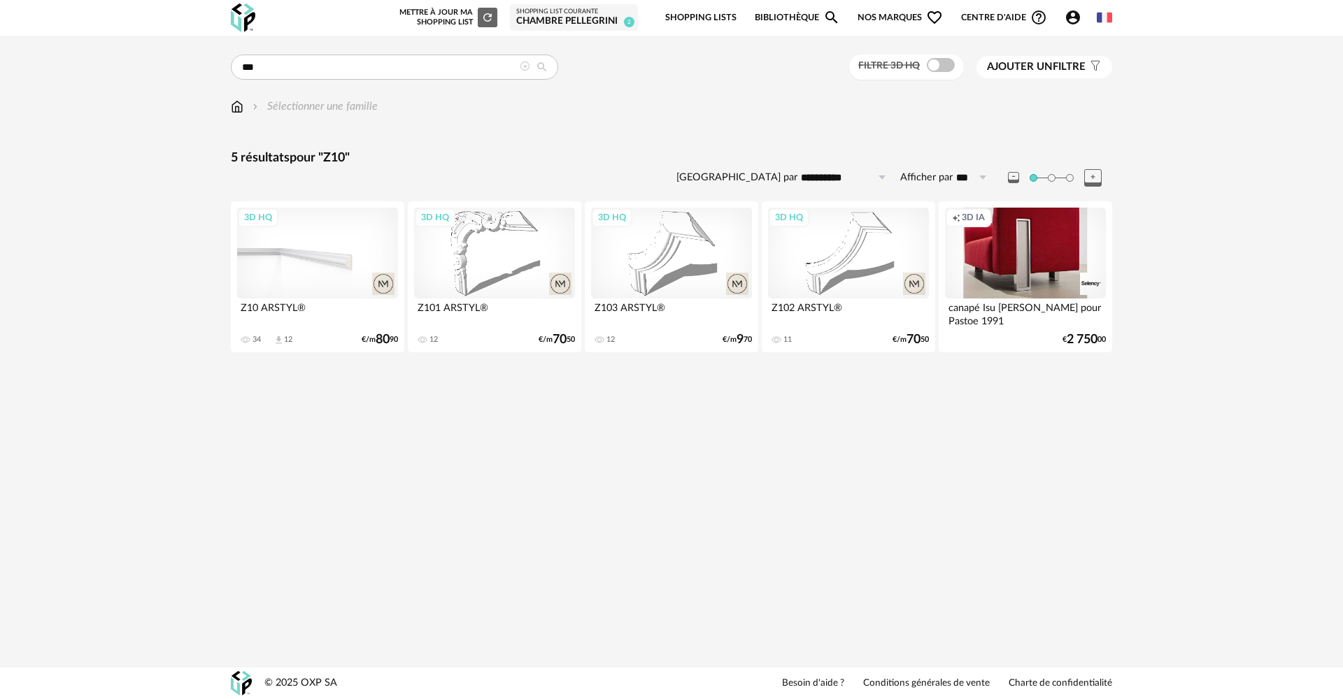
click at [341, 258] on div "3D HQ" at bounding box center [317, 253] width 161 height 91
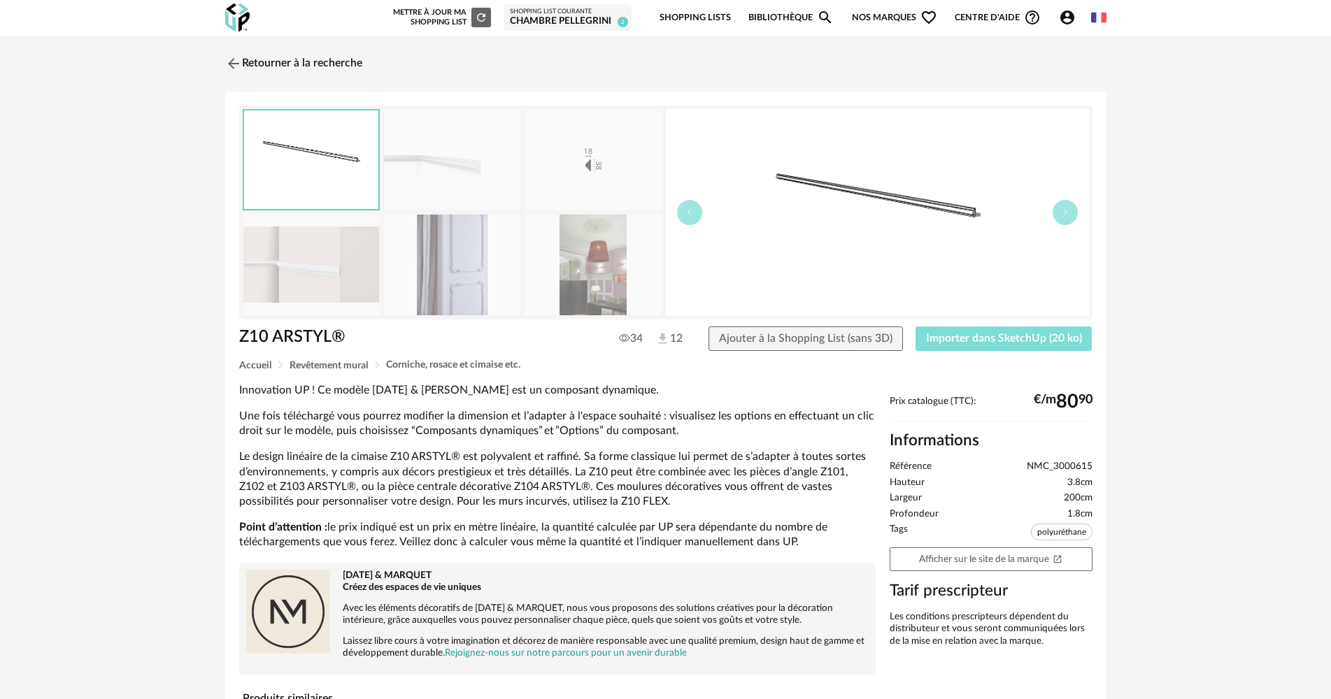
click at [945, 333] on span "Importer dans SketchUp (20 ko)" at bounding box center [1004, 338] width 156 height 11
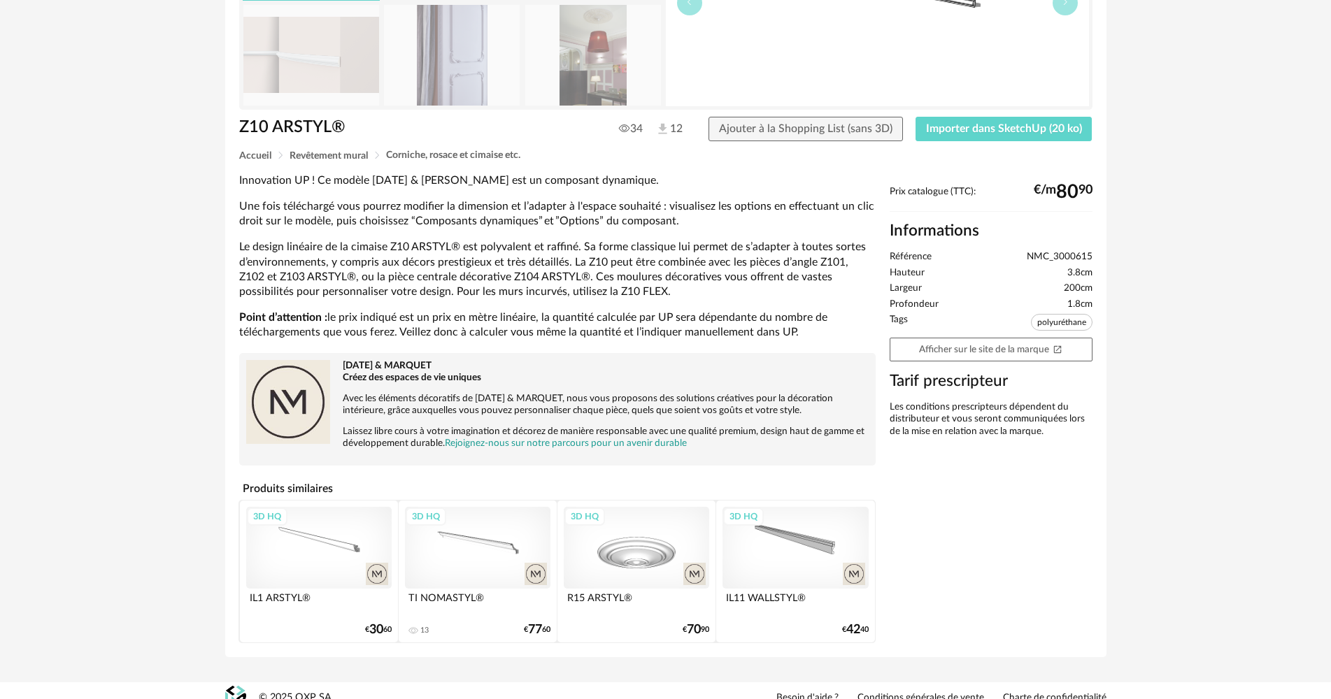
scroll to position [224, 0]
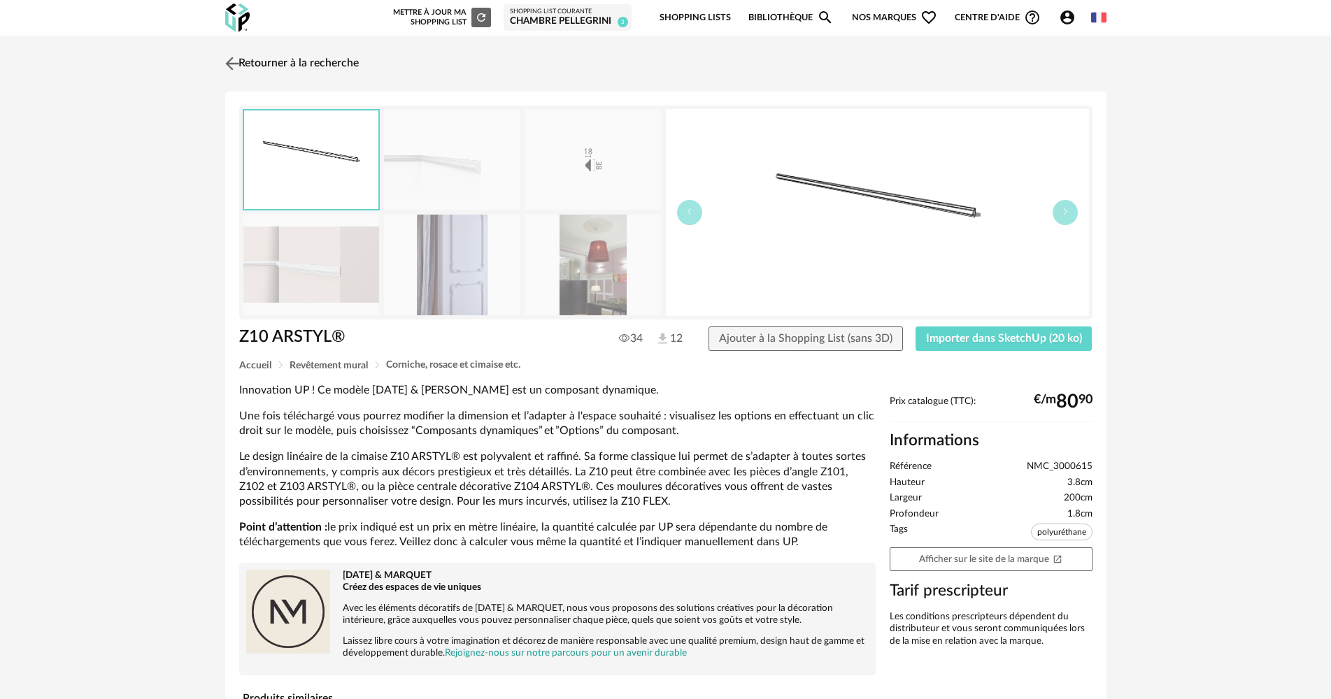
click at [254, 62] on link "Retourner à la recherche" at bounding box center [290, 63] width 137 height 31
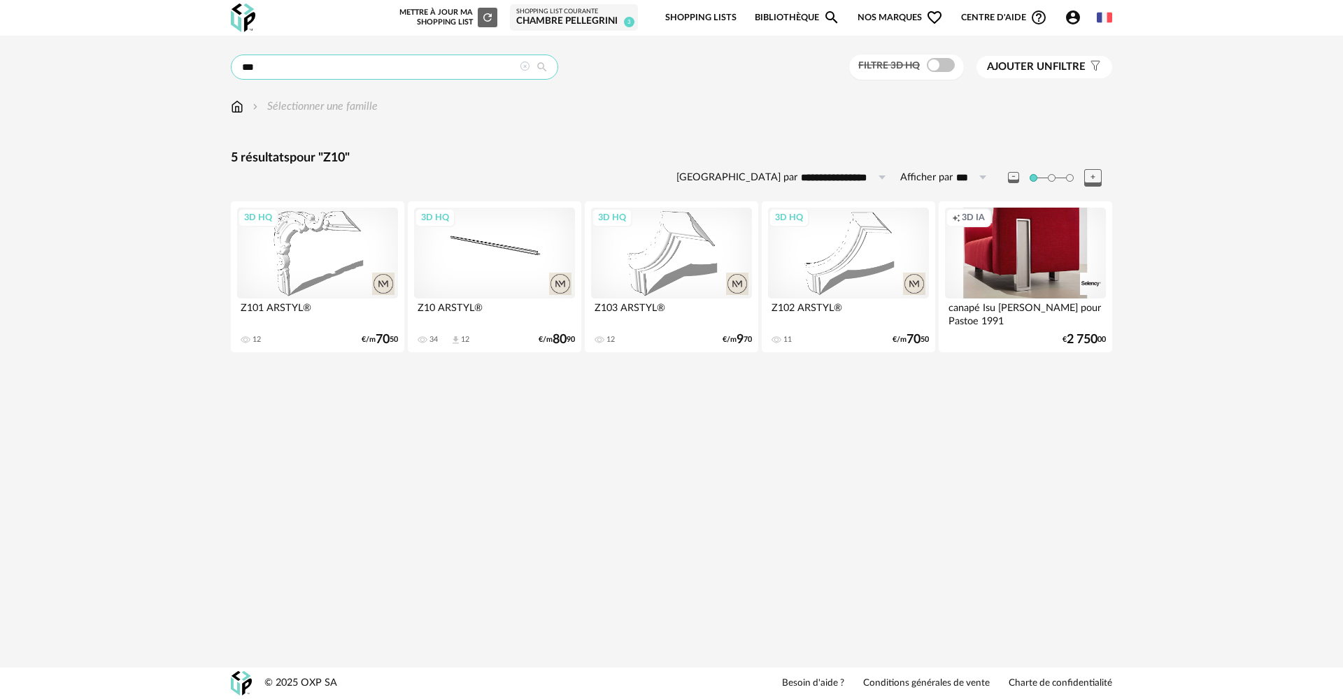
click at [388, 68] on input "***" at bounding box center [394, 67] width 327 height 25
drag, startPoint x: 388, startPoint y: 68, endPoint x: 227, endPoint y: 74, distance: 161.7
click at [227, 74] on div "**********" at bounding box center [671, 218] width 906 height 327
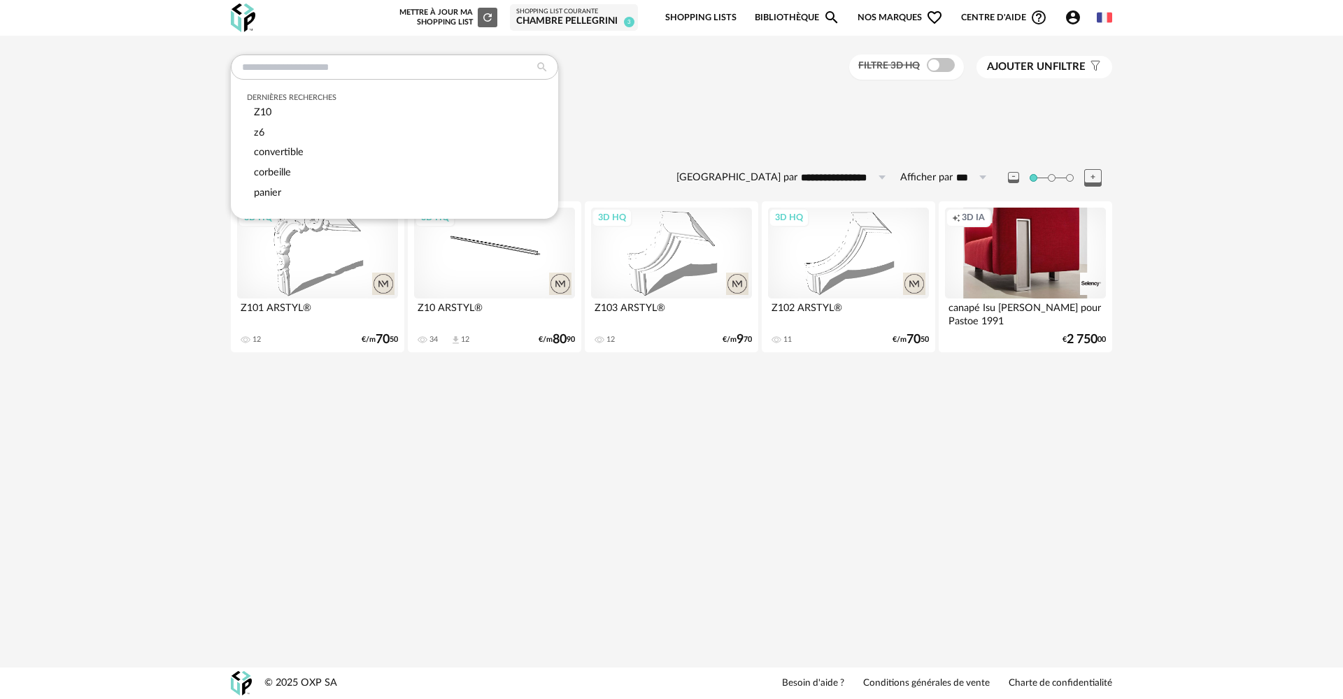
click at [108, 187] on div "**********" at bounding box center [671, 208] width 1343 height 345
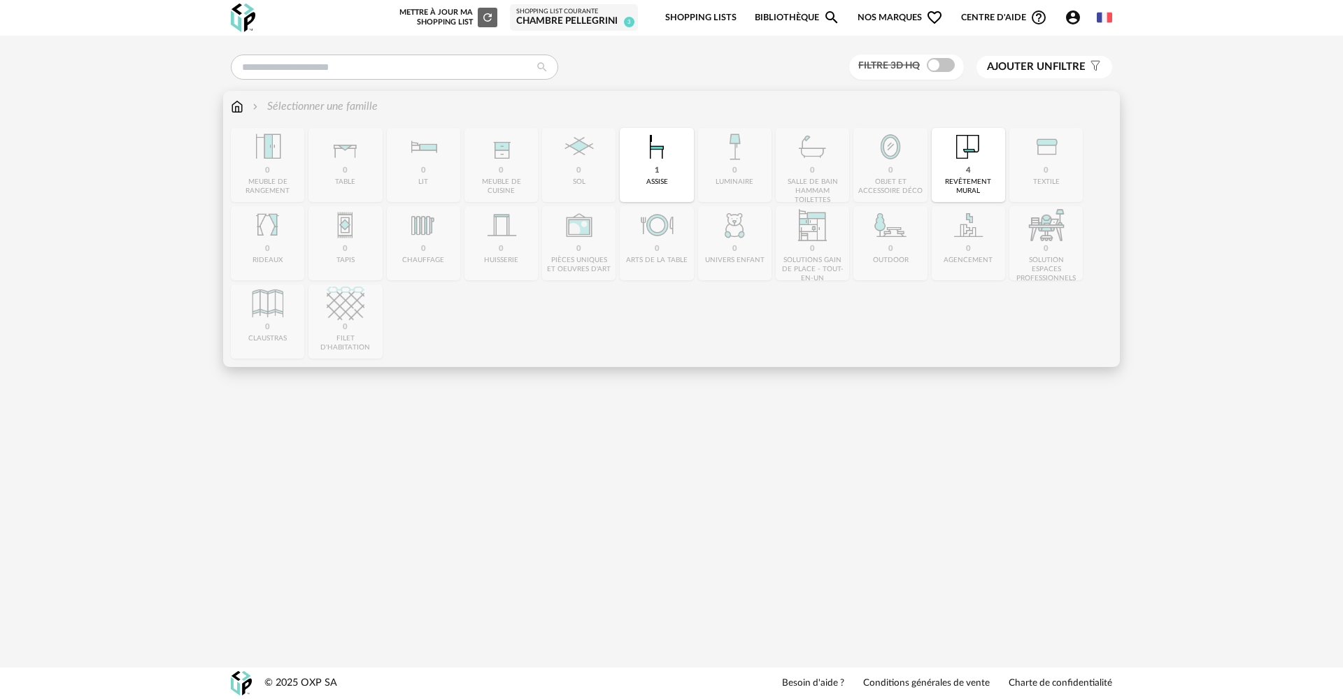
click at [243, 102] on img at bounding box center [237, 107] width 13 height 16
click at [976, 149] on img at bounding box center [968, 147] width 38 height 38
type input "***"
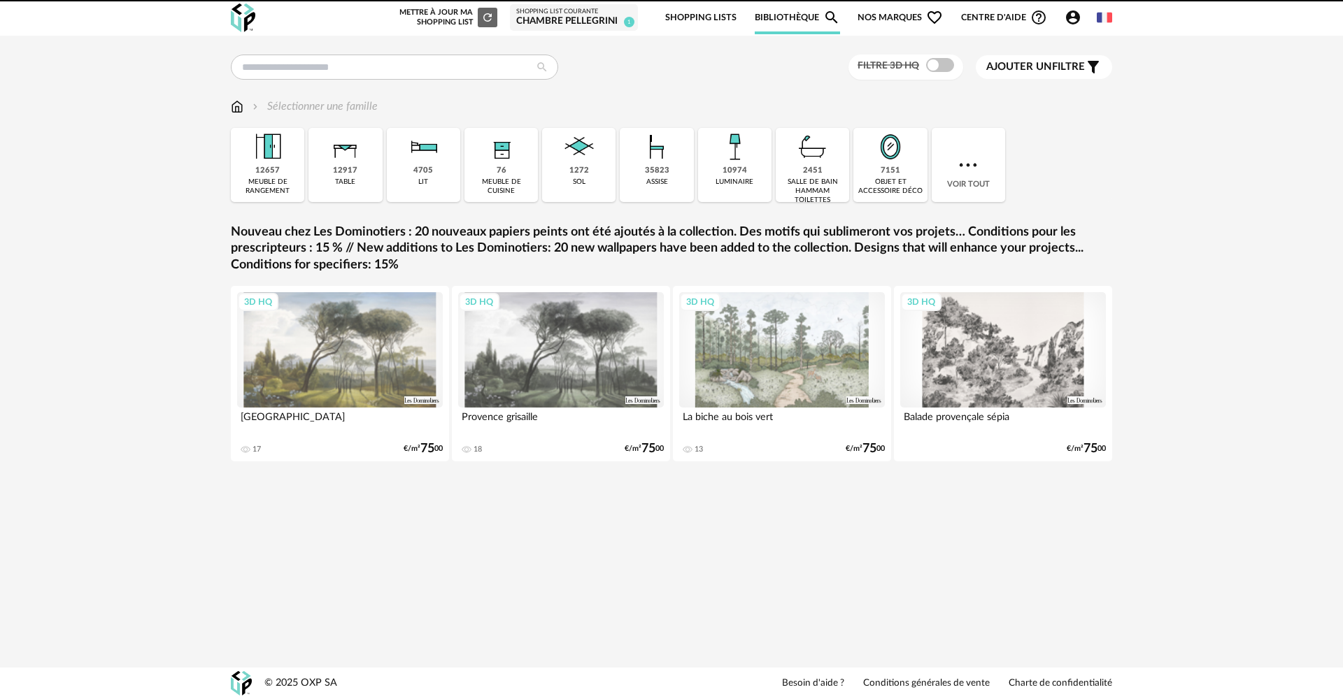
click at [1062, 68] on span "Ajouter un filtre" at bounding box center [1035, 67] width 99 height 14
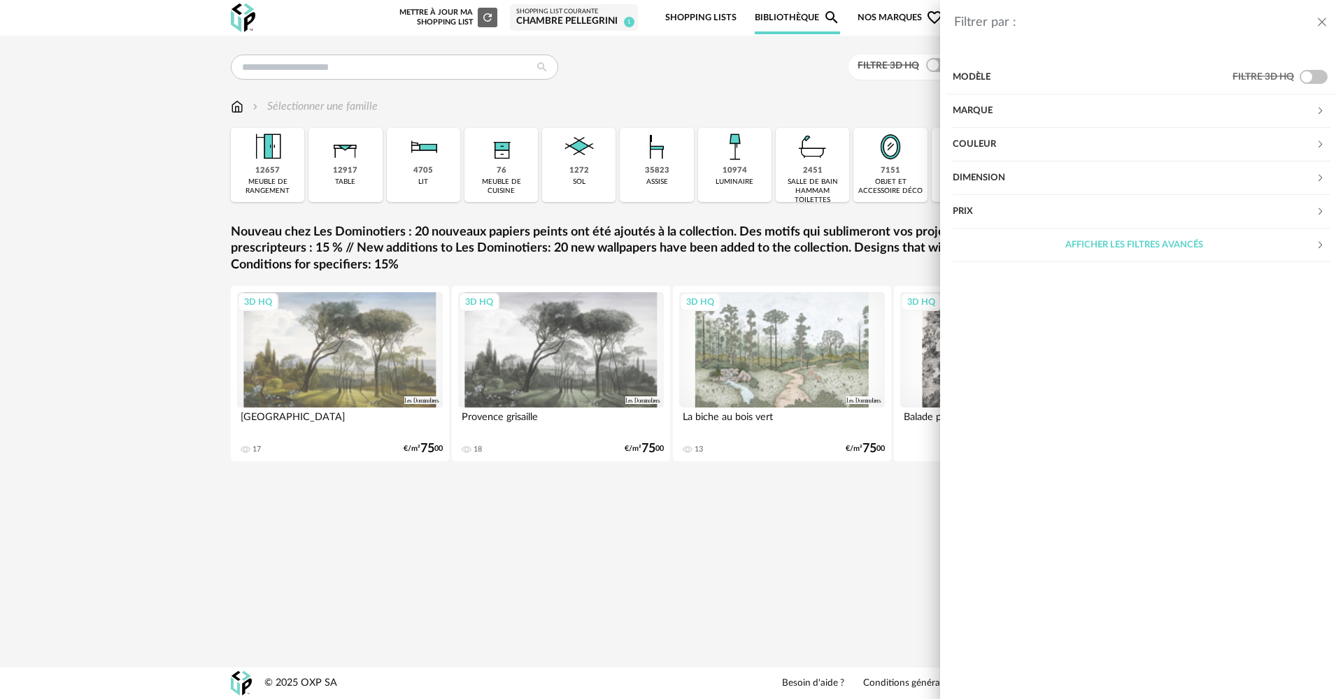
click at [1090, 76] on div "Modèle" at bounding box center [1093, 78] width 280 height 34
click at [1081, 117] on div "Marque" at bounding box center [1134, 111] width 363 height 34
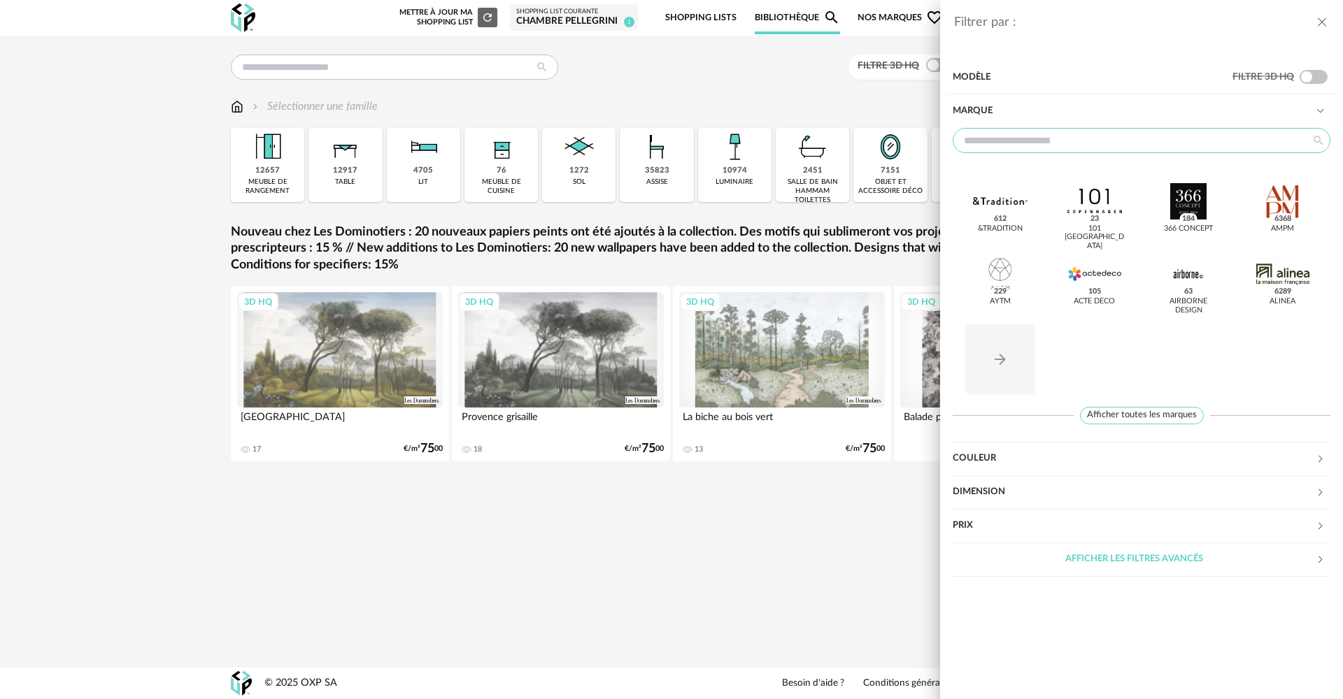
click at [1039, 143] on input "text" at bounding box center [1142, 140] width 378 height 25
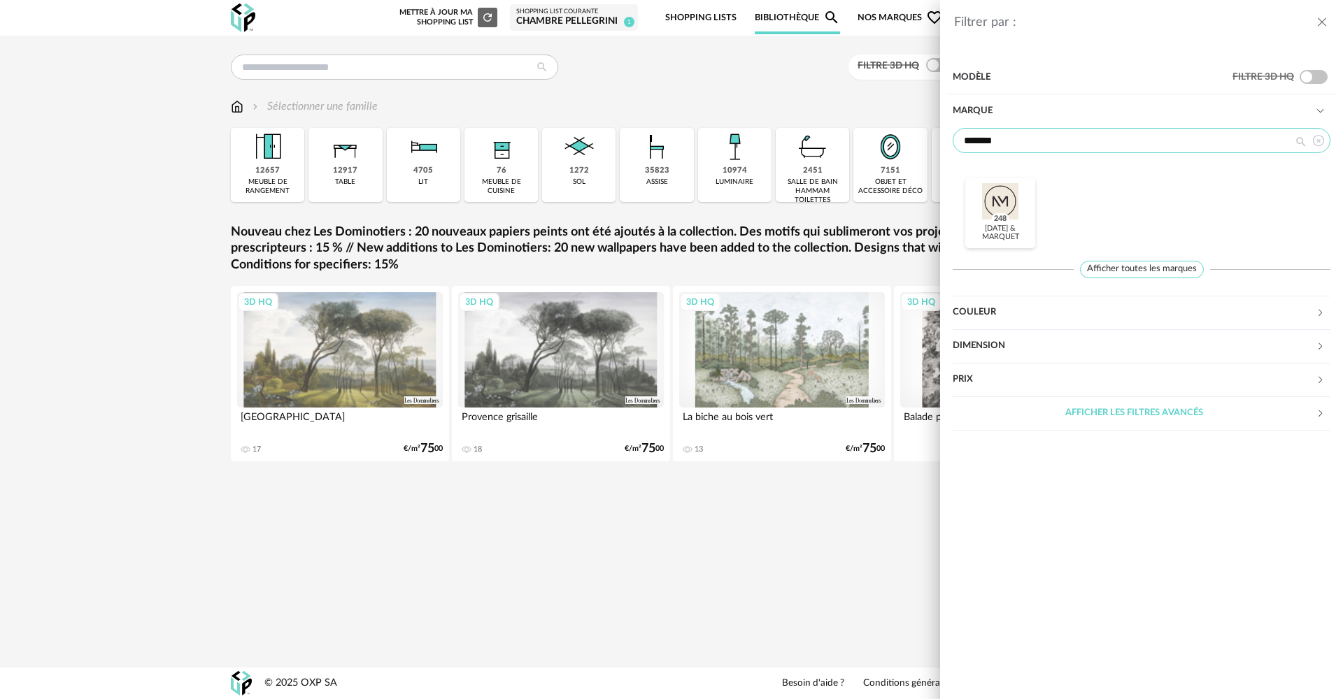
type input "*******"
click at [1019, 214] on div at bounding box center [1000, 201] width 55 height 36
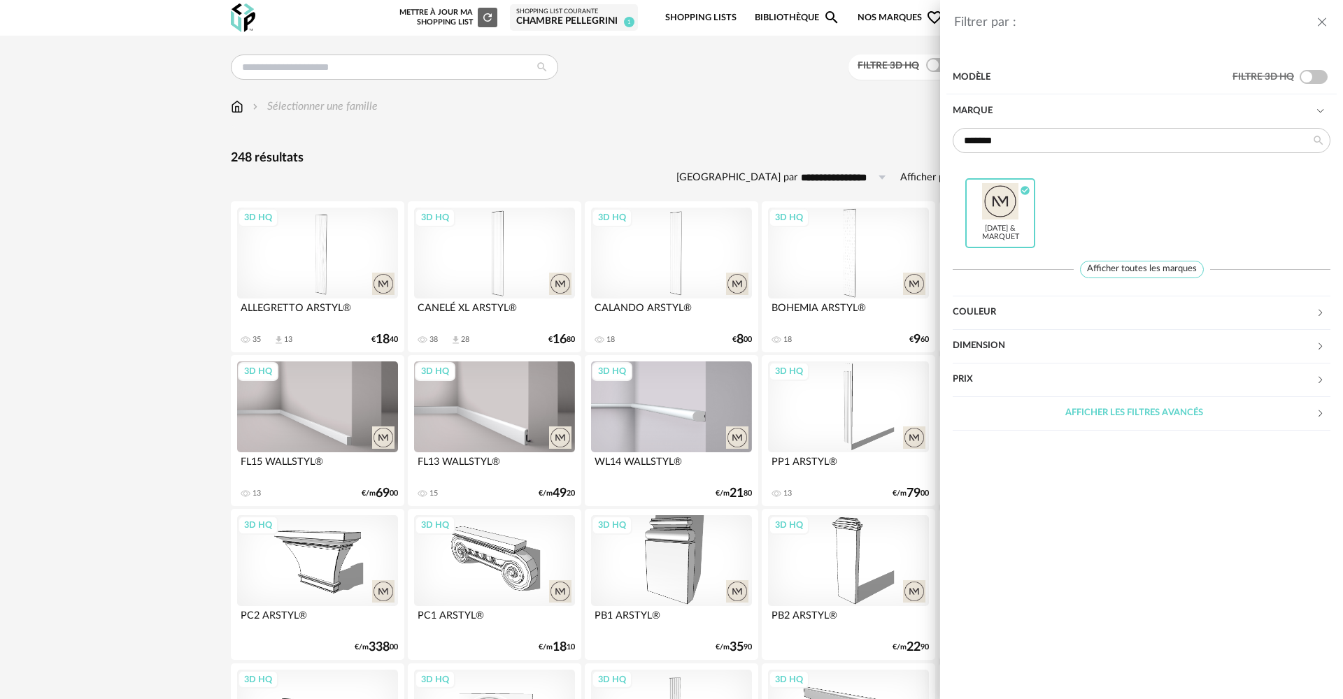
click at [4, 411] on div "Filtrer par : Modèle Filtre 3D HQ Marque ******* Noël & Marquet Check Circle ic…" at bounding box center [671, 349] width 1343 height 699
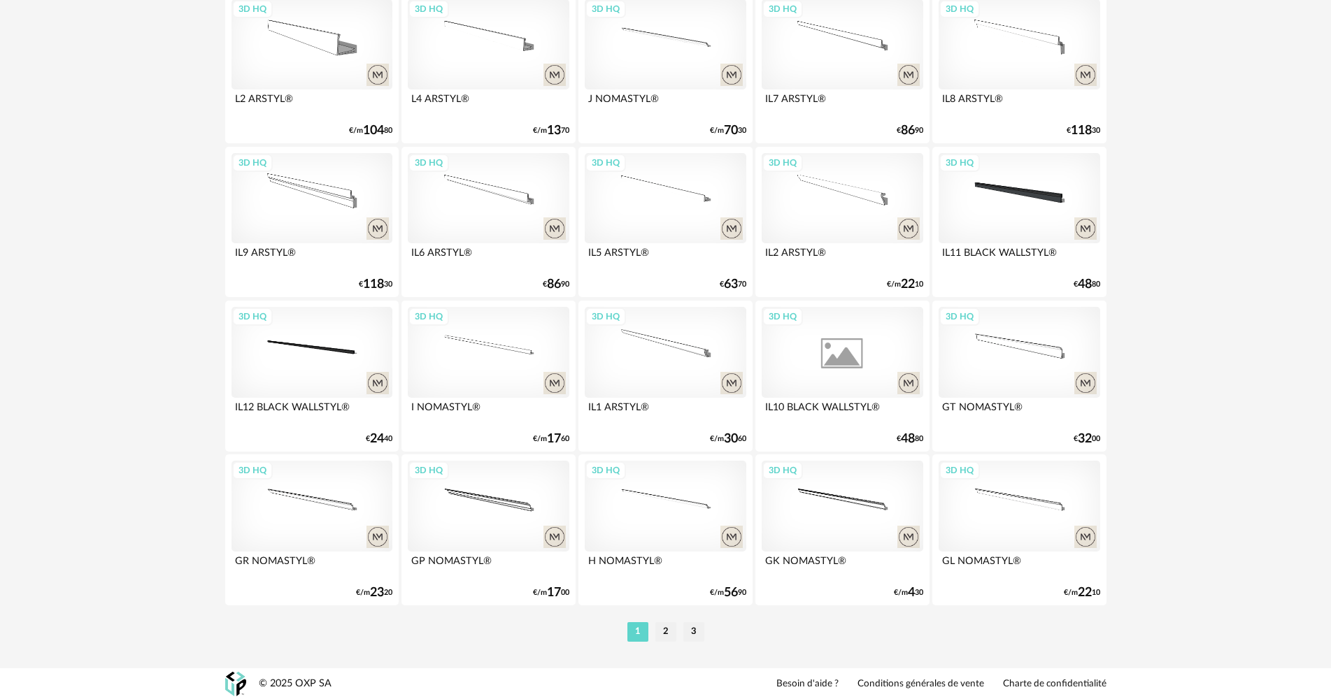
scroll to position [2672, 0]
click at [673, 634] on li "2" at bounding box center [665, 632] width 21 height 20
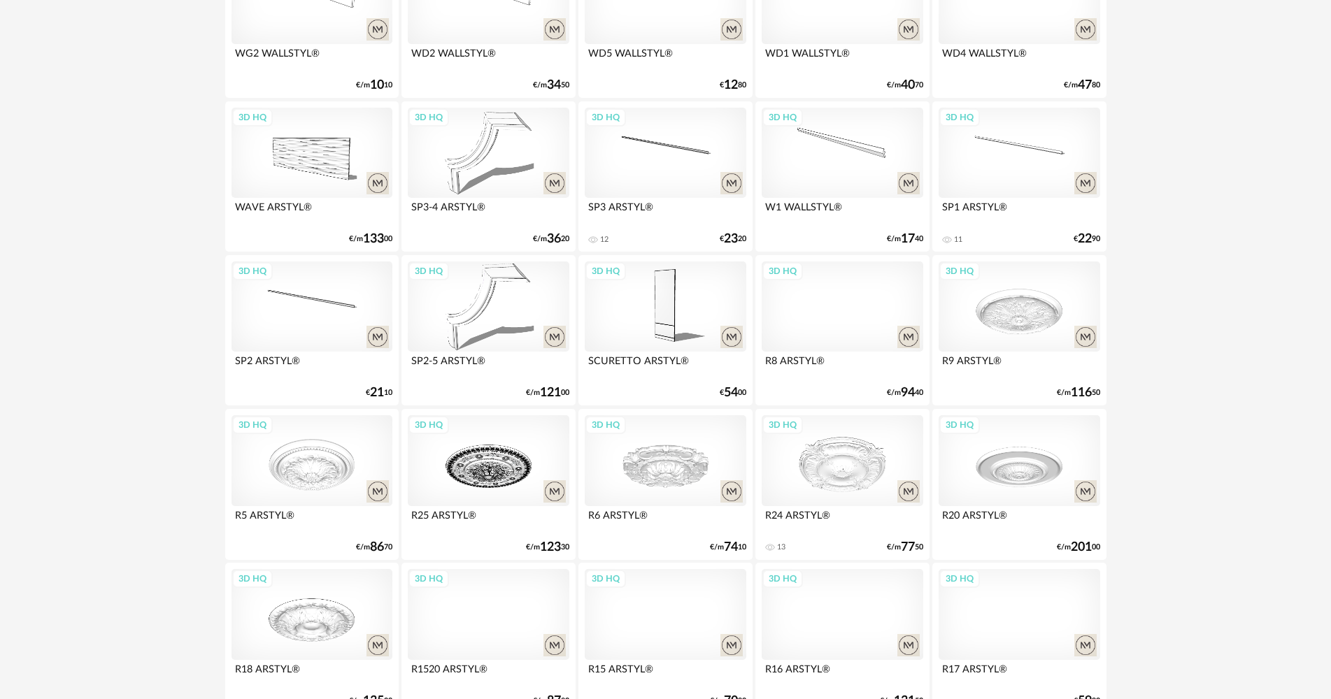
scroll to position [2588, 0]
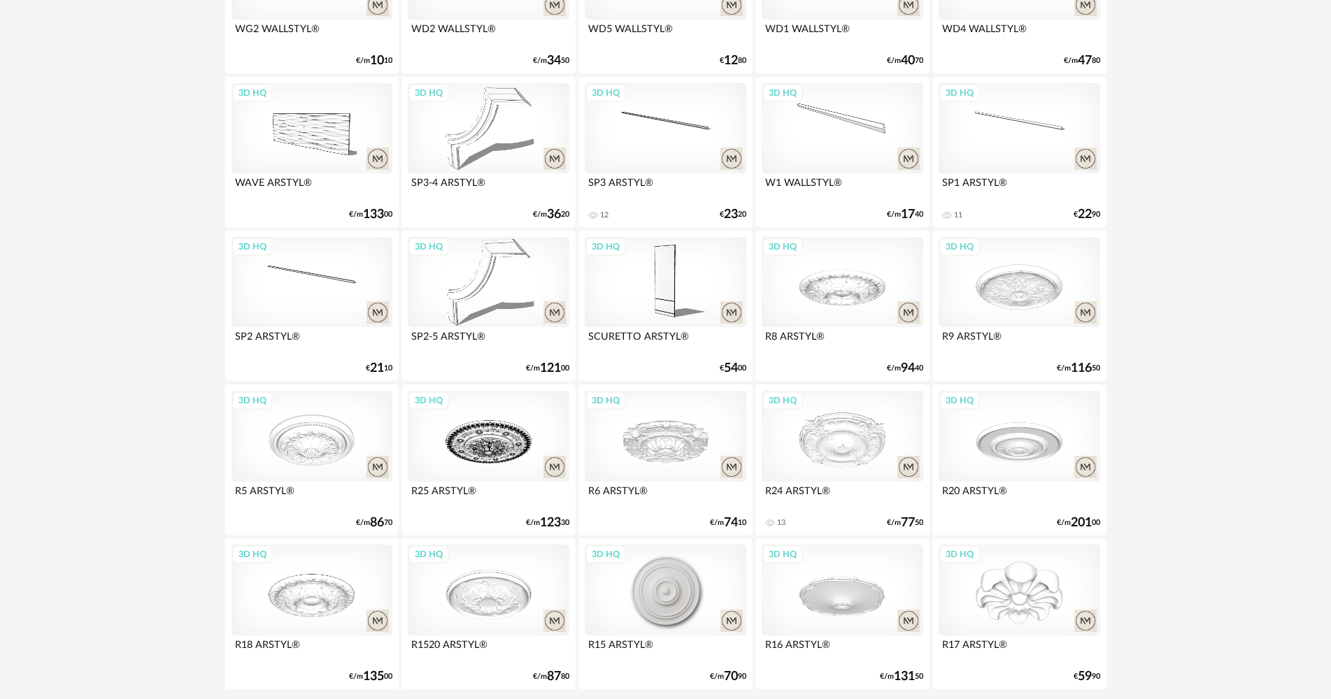
click at [693, 601] on div "3D HQ" at bounding box center [665, 590] width 161 height 91
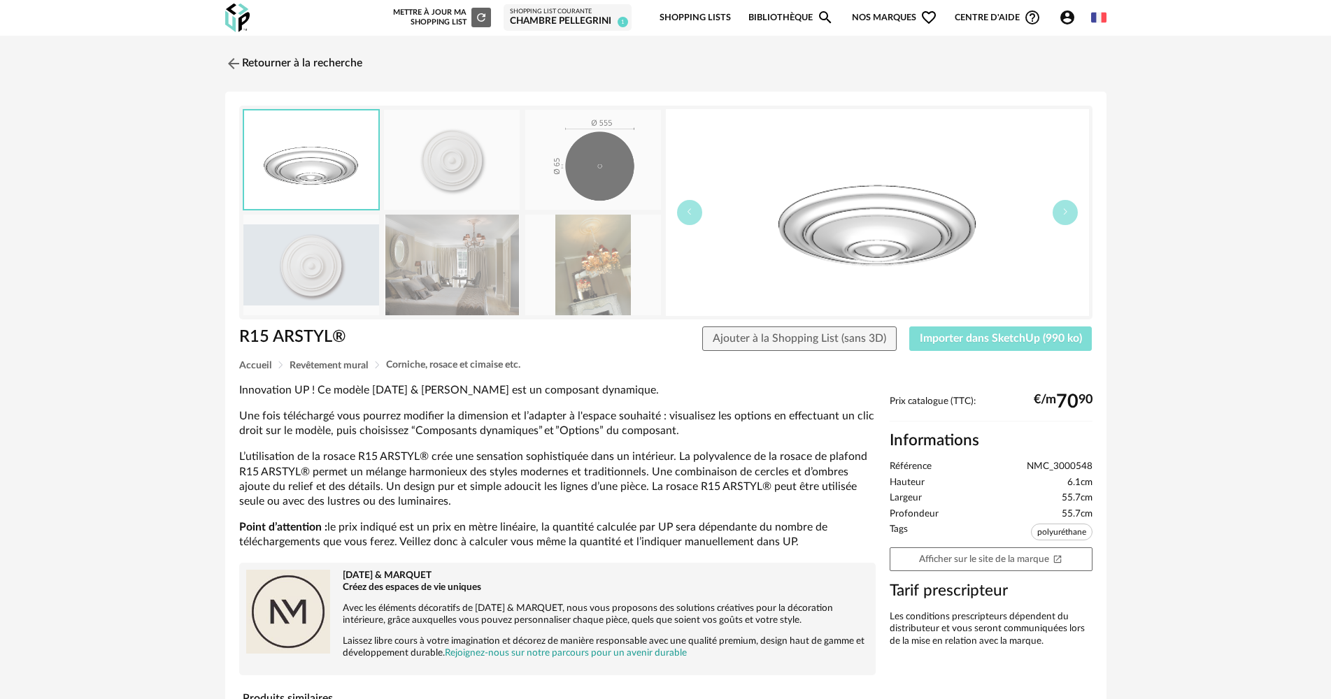
click at [1020, 338] on span "Importer dans SketchUp (990 ko)" at bounding box center [1001, 338] width 162 height 11
